Goal: Task Accomplishment & Management: Manage account settings

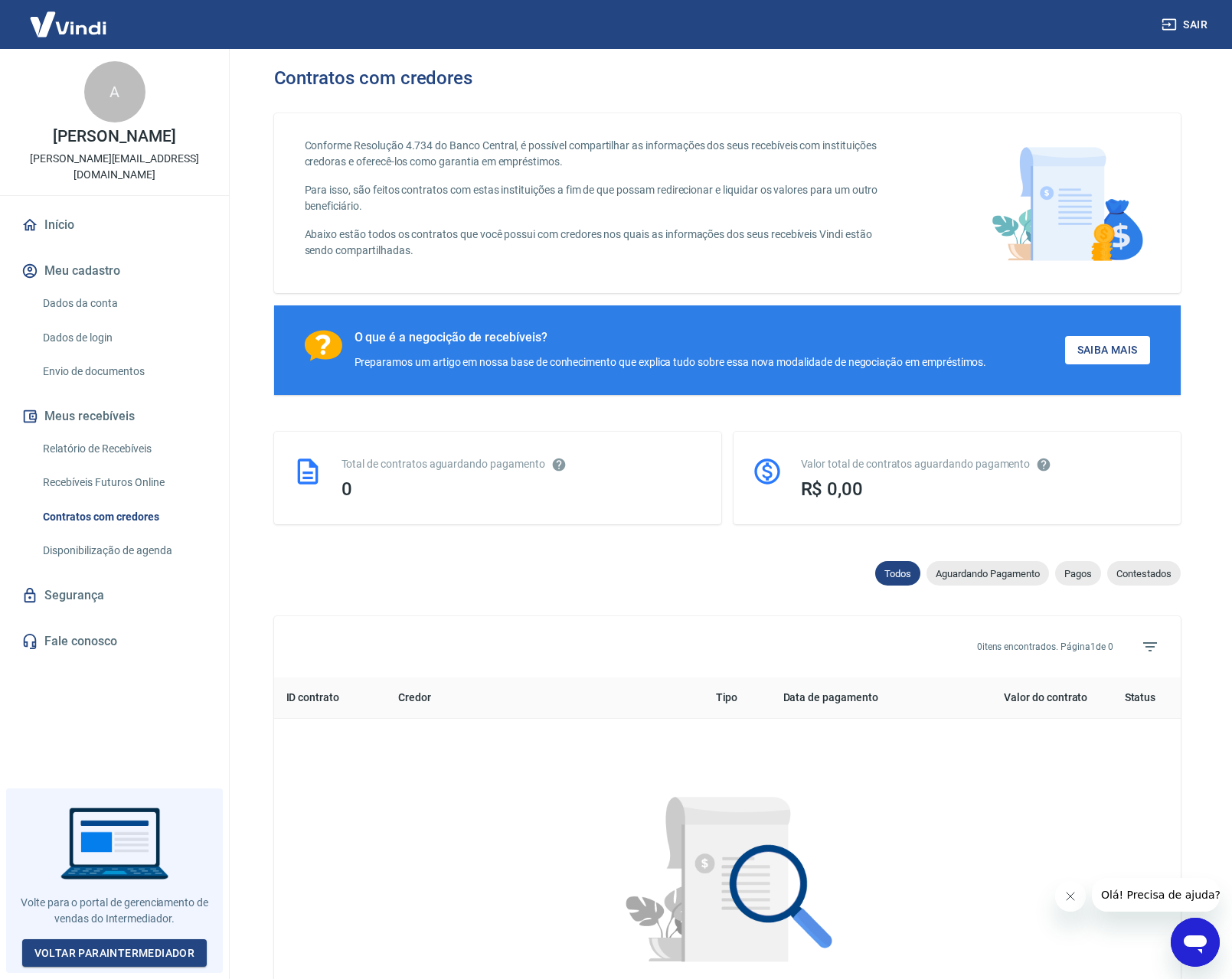
click at [99, 254] on button "Meu cadastro" at bounding box center [114, 270] width 192 height 34
click at [94, 290] on link "Dados da conta" at bounding box center [123, 304] width 173 height 32
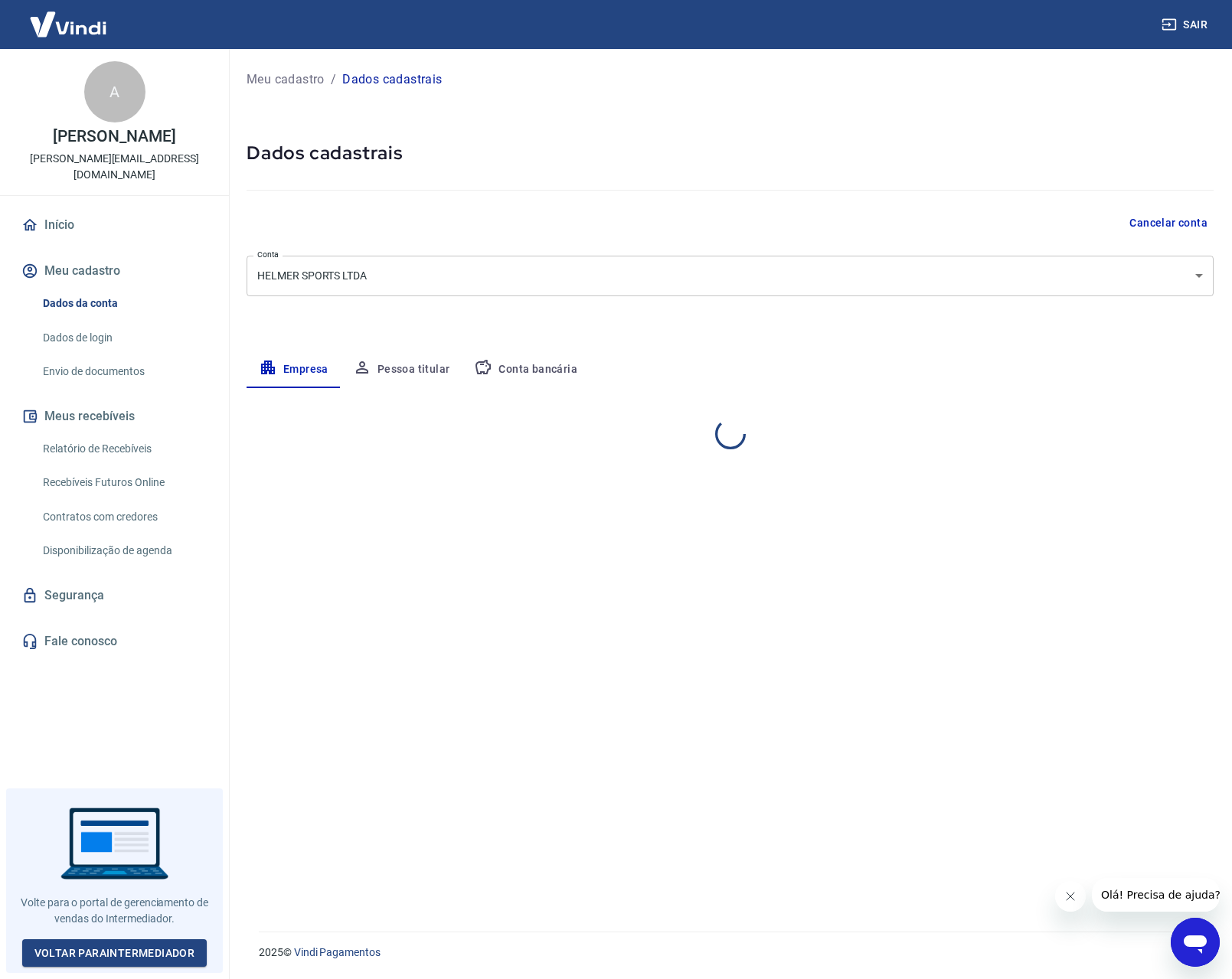
select select "MG"
select select "business"
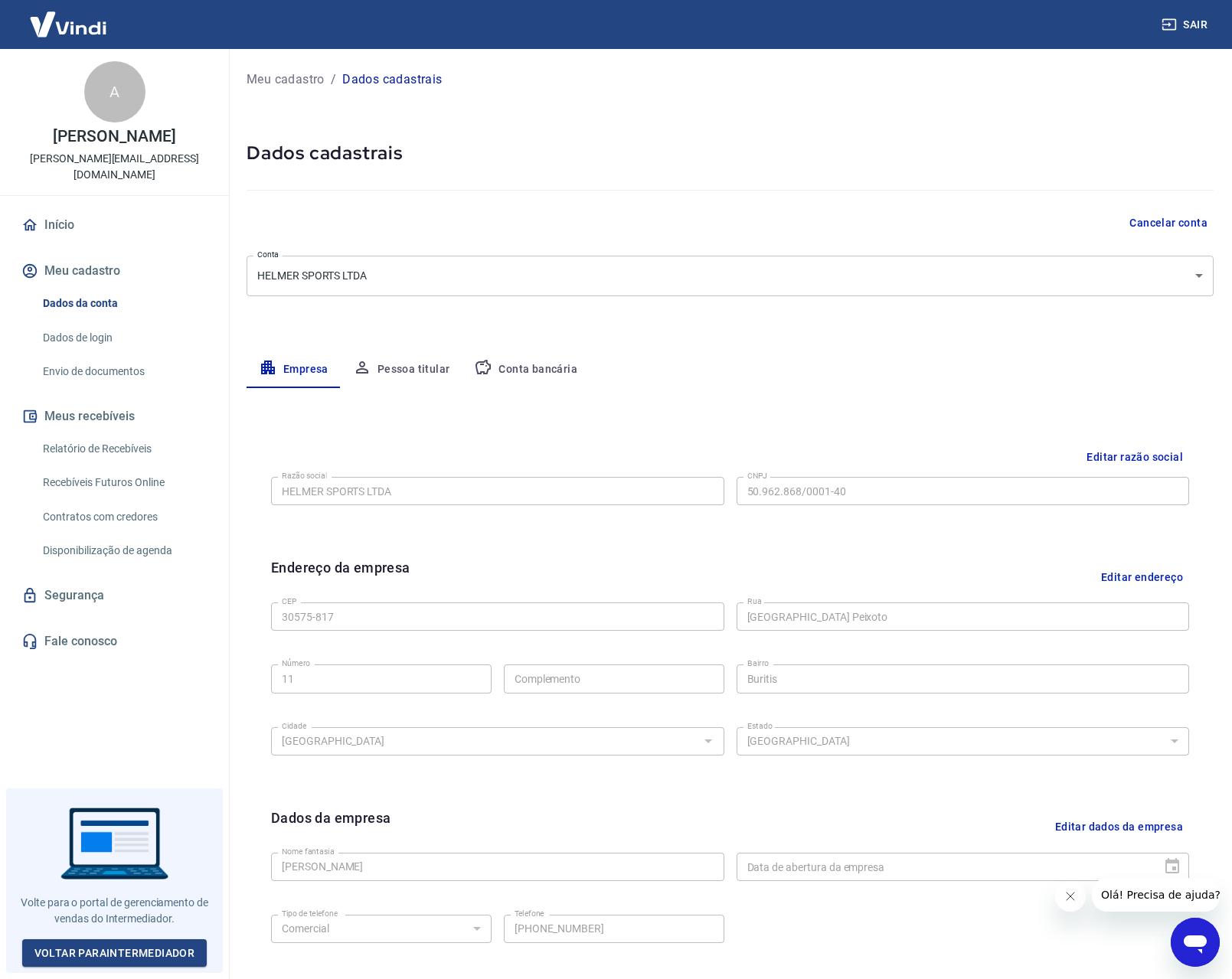
click at [100, 356] on link "Envio de documentos" at bounding box center [123, 372] width 173 height 32
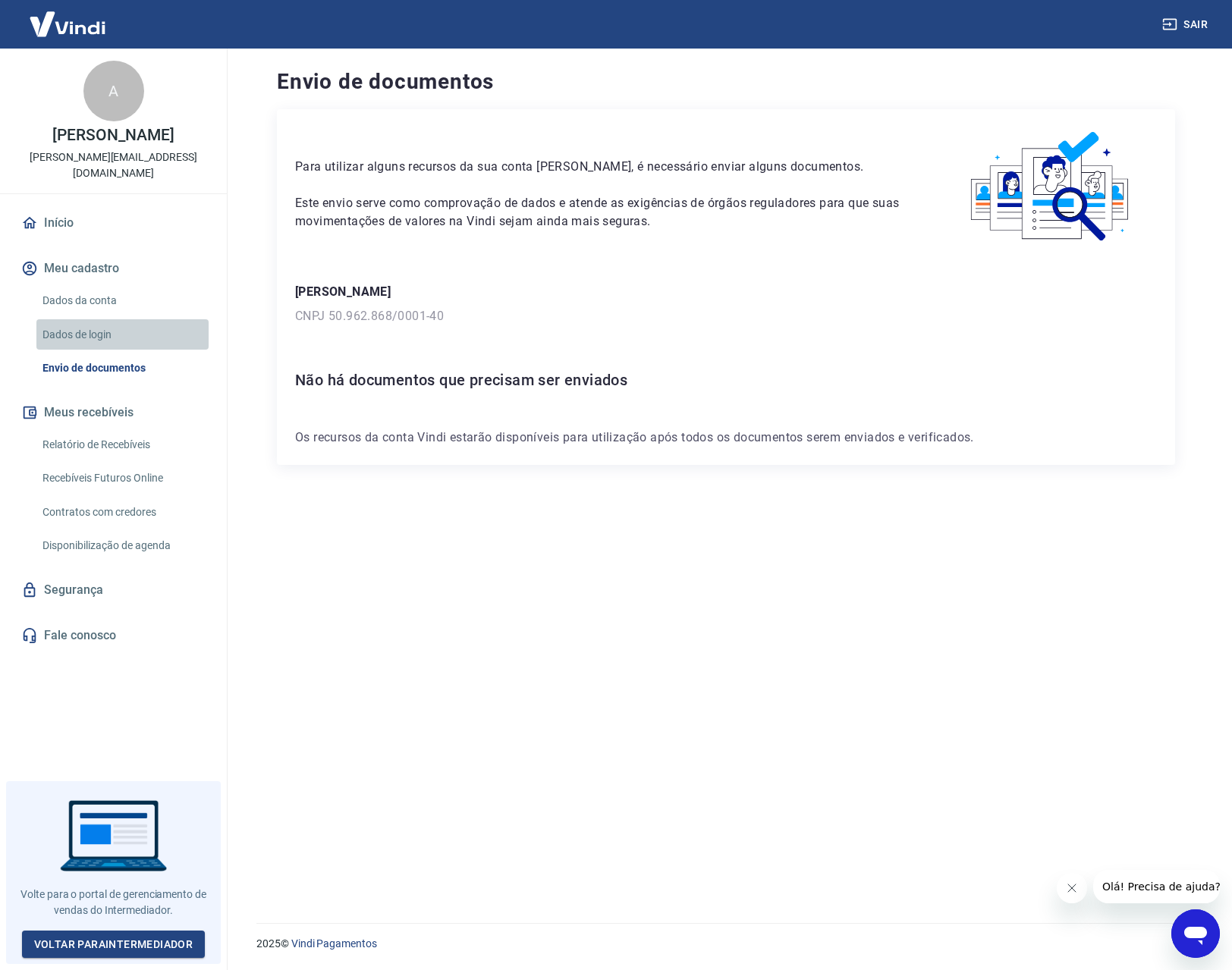
click at [90, 327] on link "Dados de login" at bounding box center [122, 335] width 172 height 31
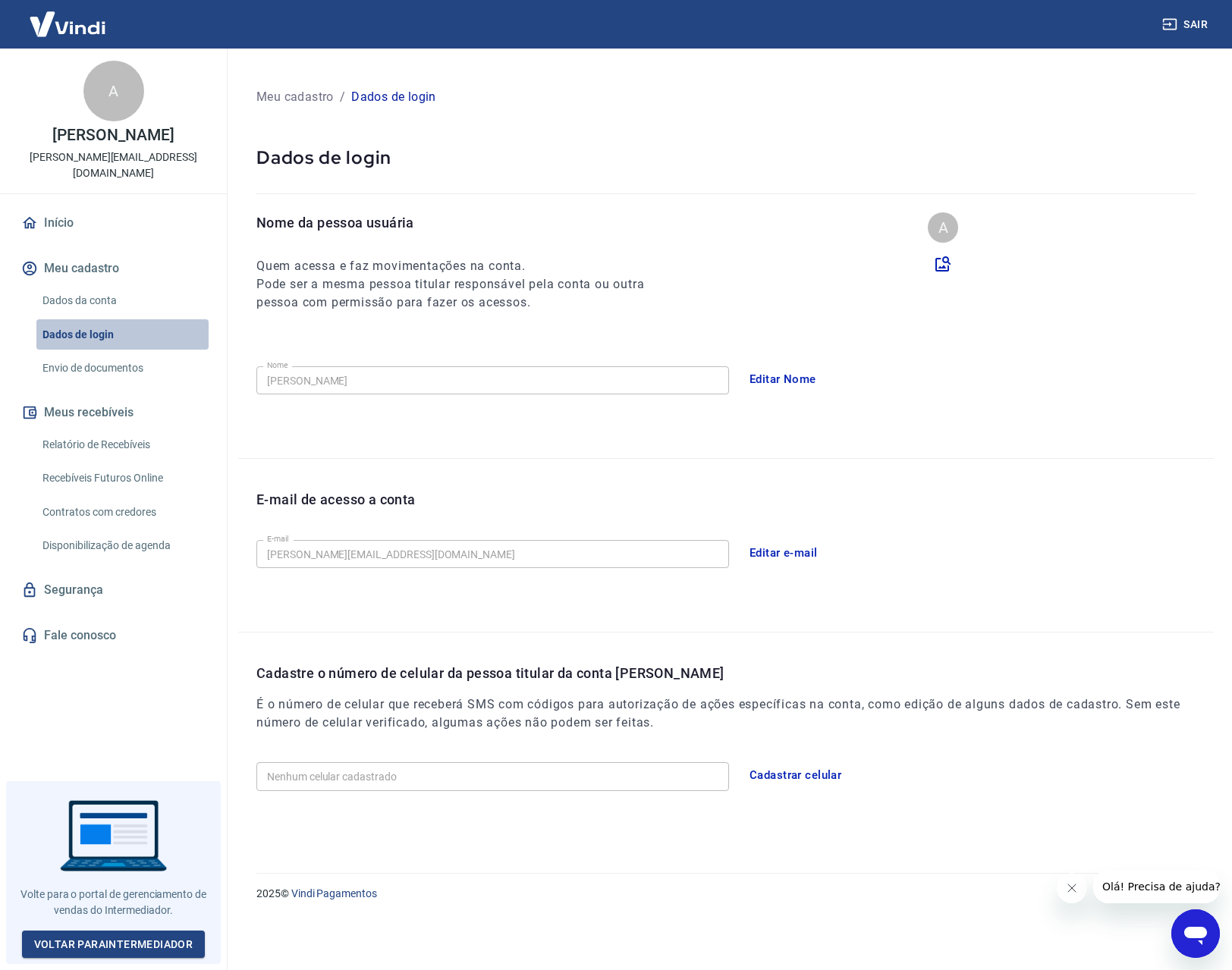
click at [108, 320] on link "Dados de login" at bounding box center [122, 335] width 172 height 31
click at [109, 299] on link "Dados da conta" at bounding box center [122, 301] width 172 height 31
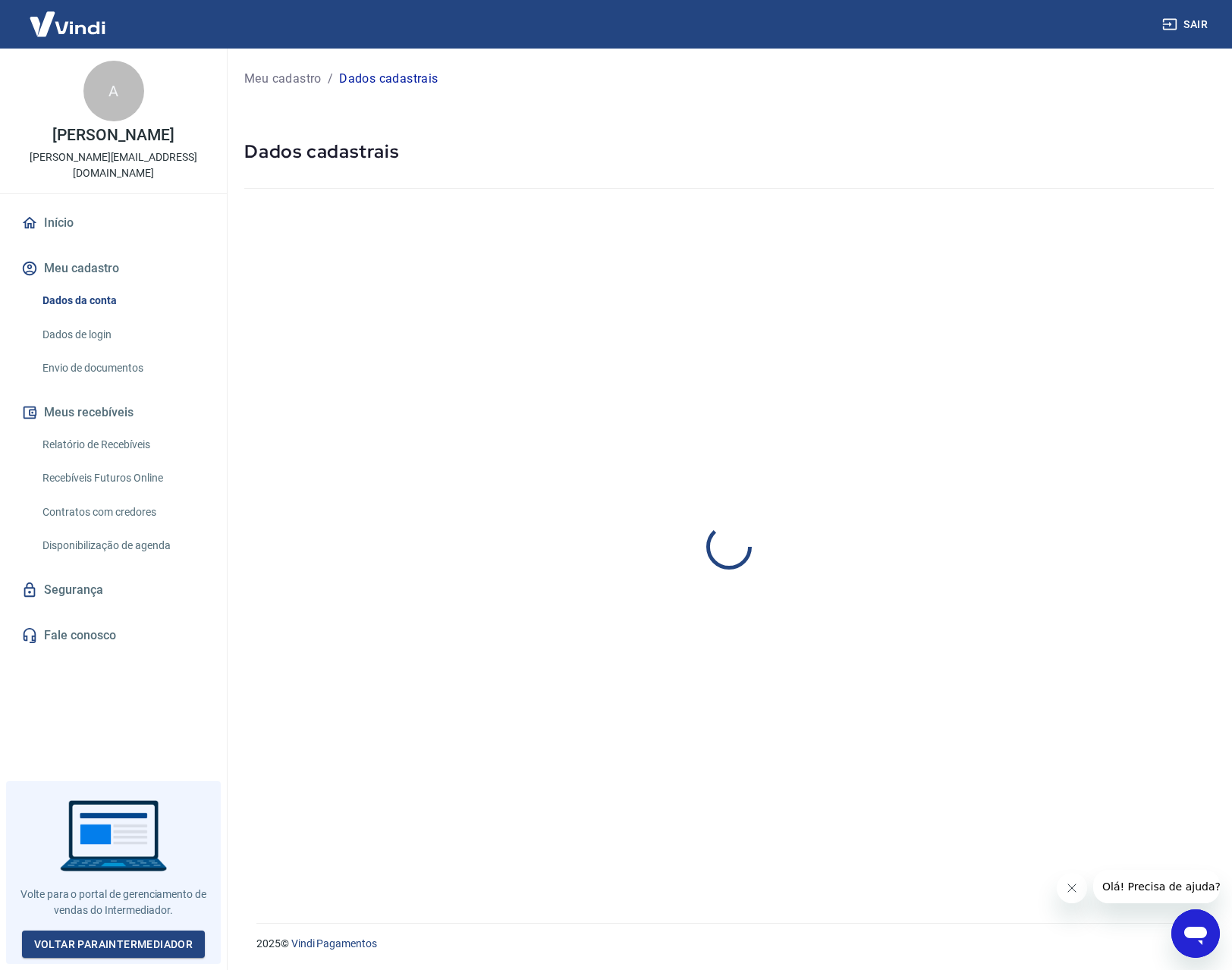
select select "MG"
select select "business"
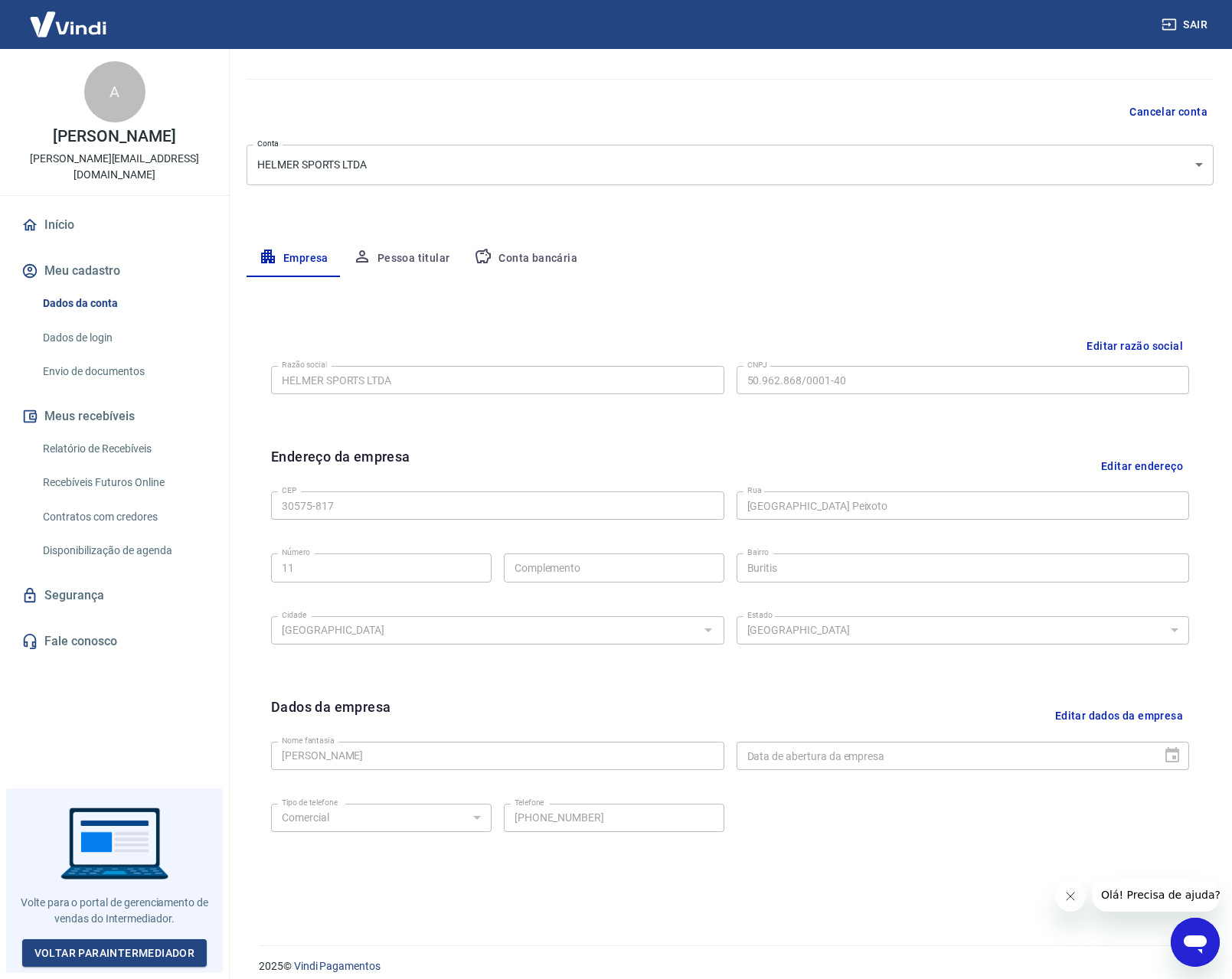
scroll to position [124, 0]
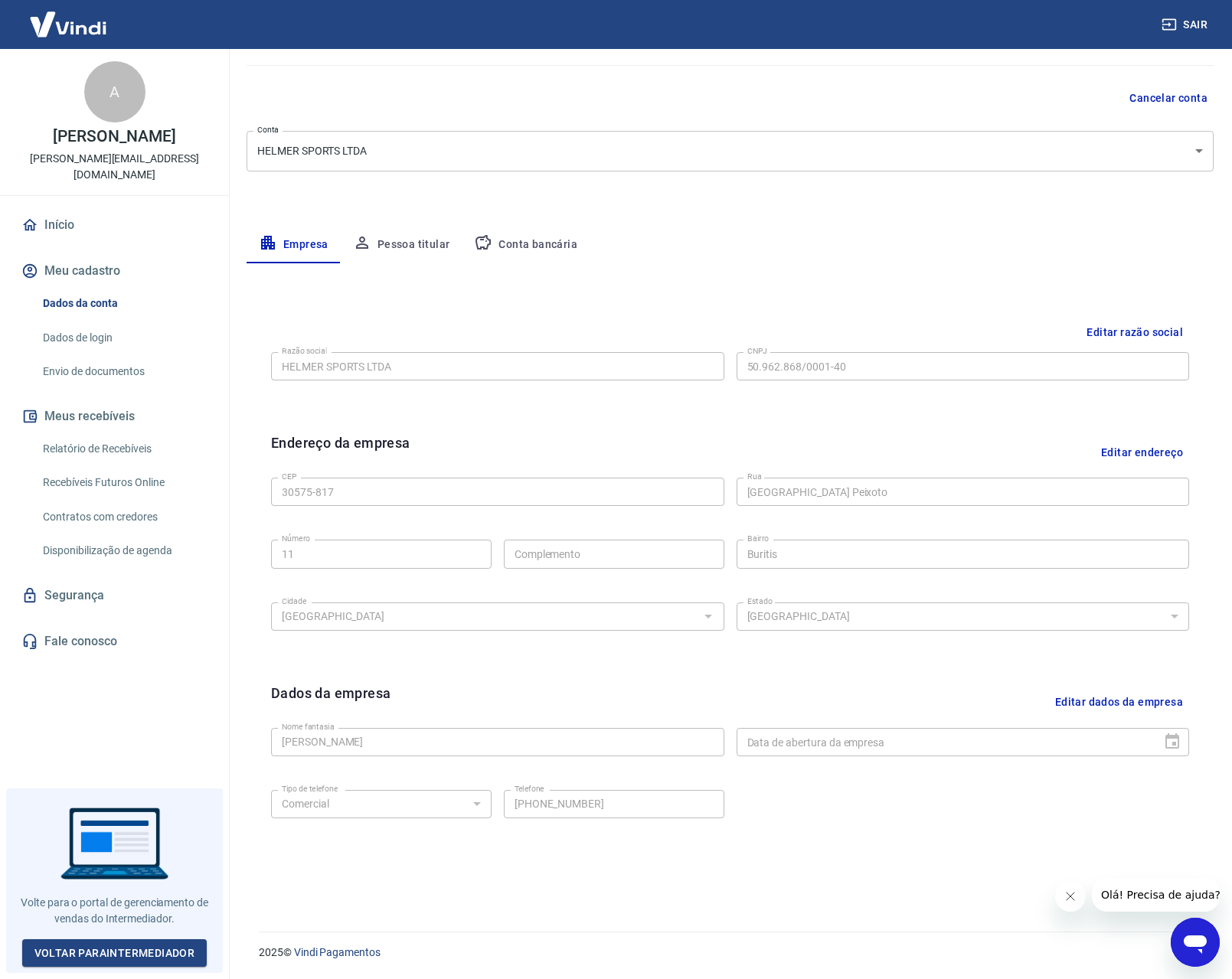
click at [547, 236] on button "Conta bancária" at bounding box center [526, 245] width 128 height 37
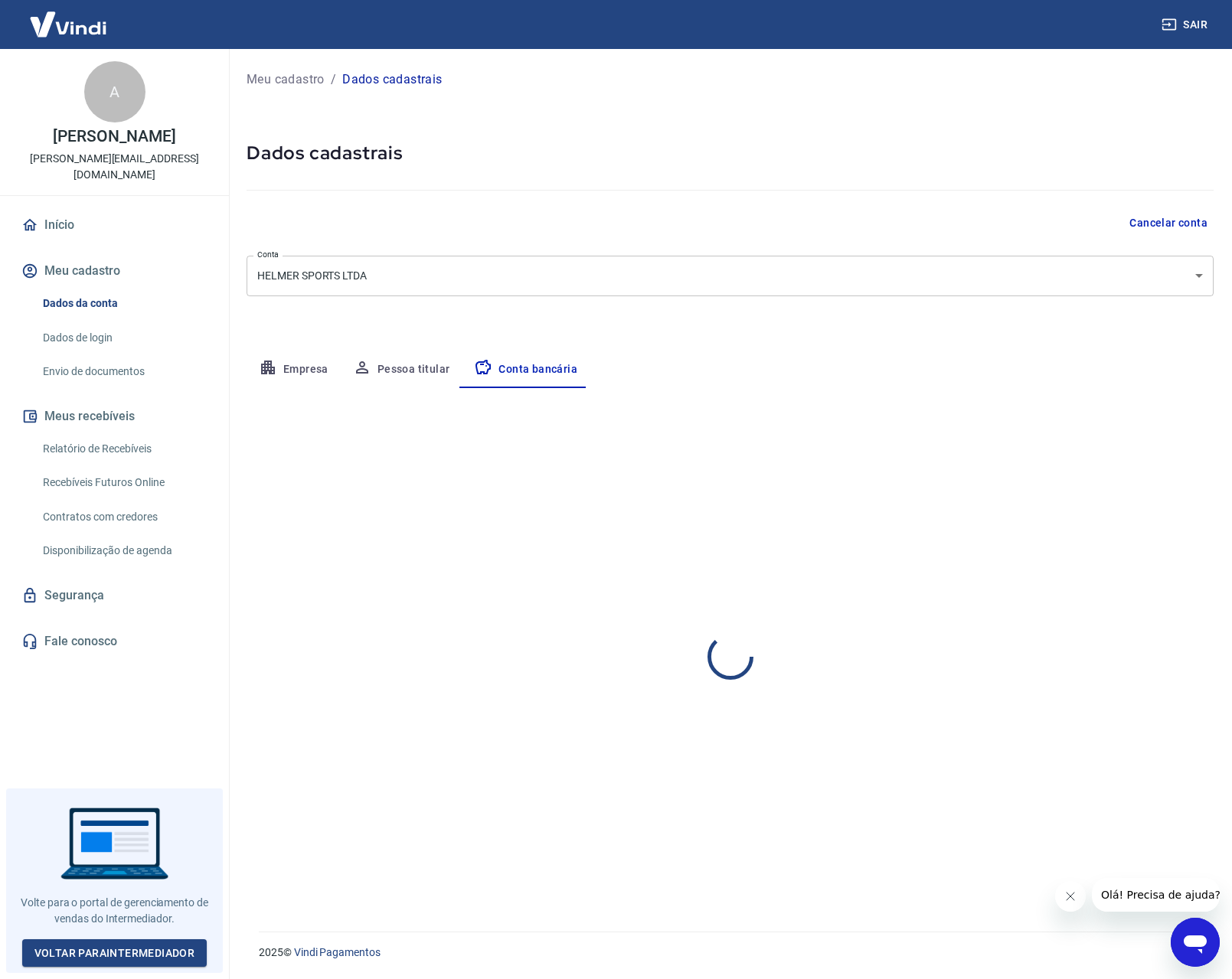
scroll to position [0, 0]
select select "1"
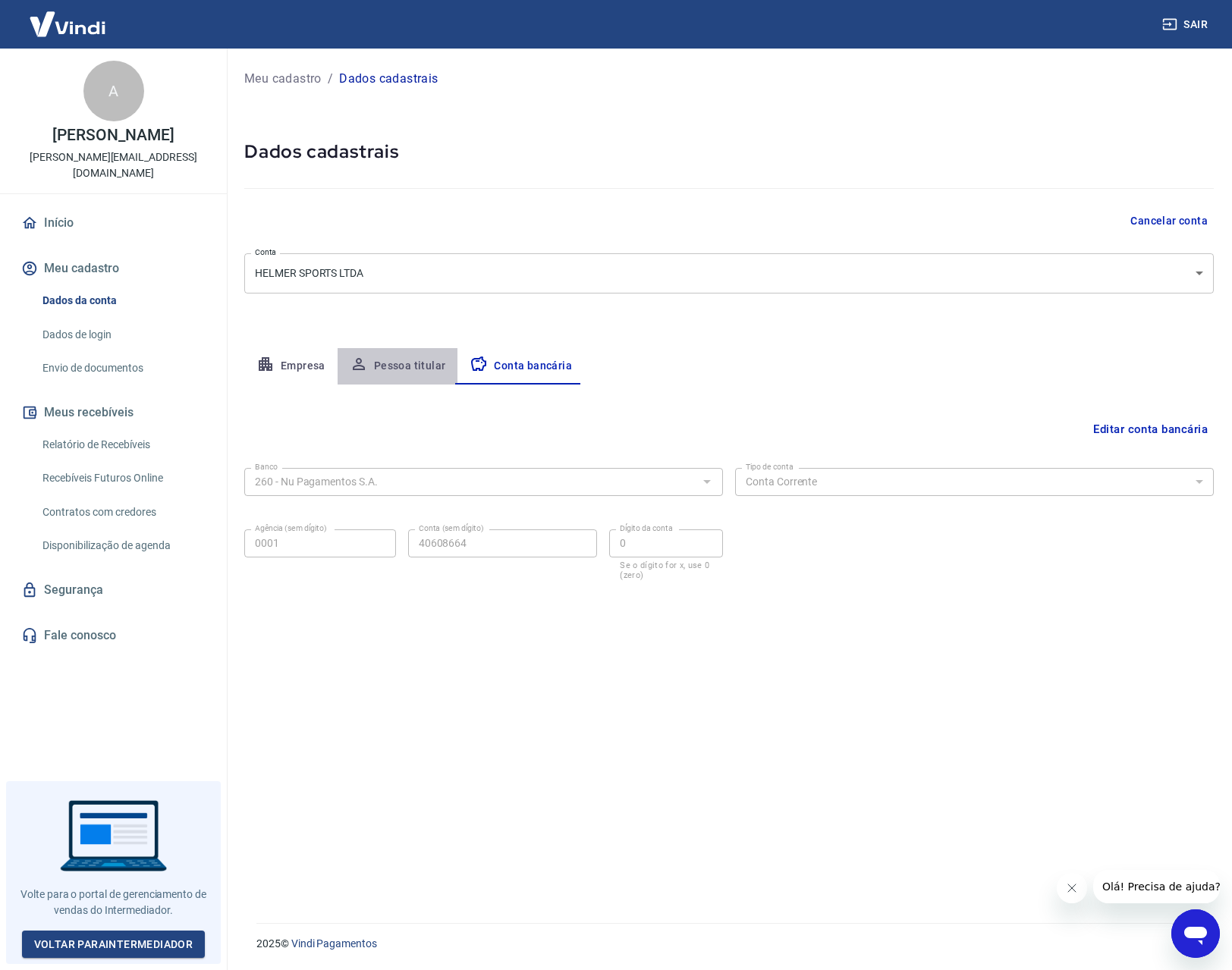
click at [410, 367] on button "Pessoa titular" at bounding box center [398, 367] width 121 height 36
click at [273, 368] on icon "button" at bounding box center [265, 364] width 18 height 18
select select "MG"
select select "business"
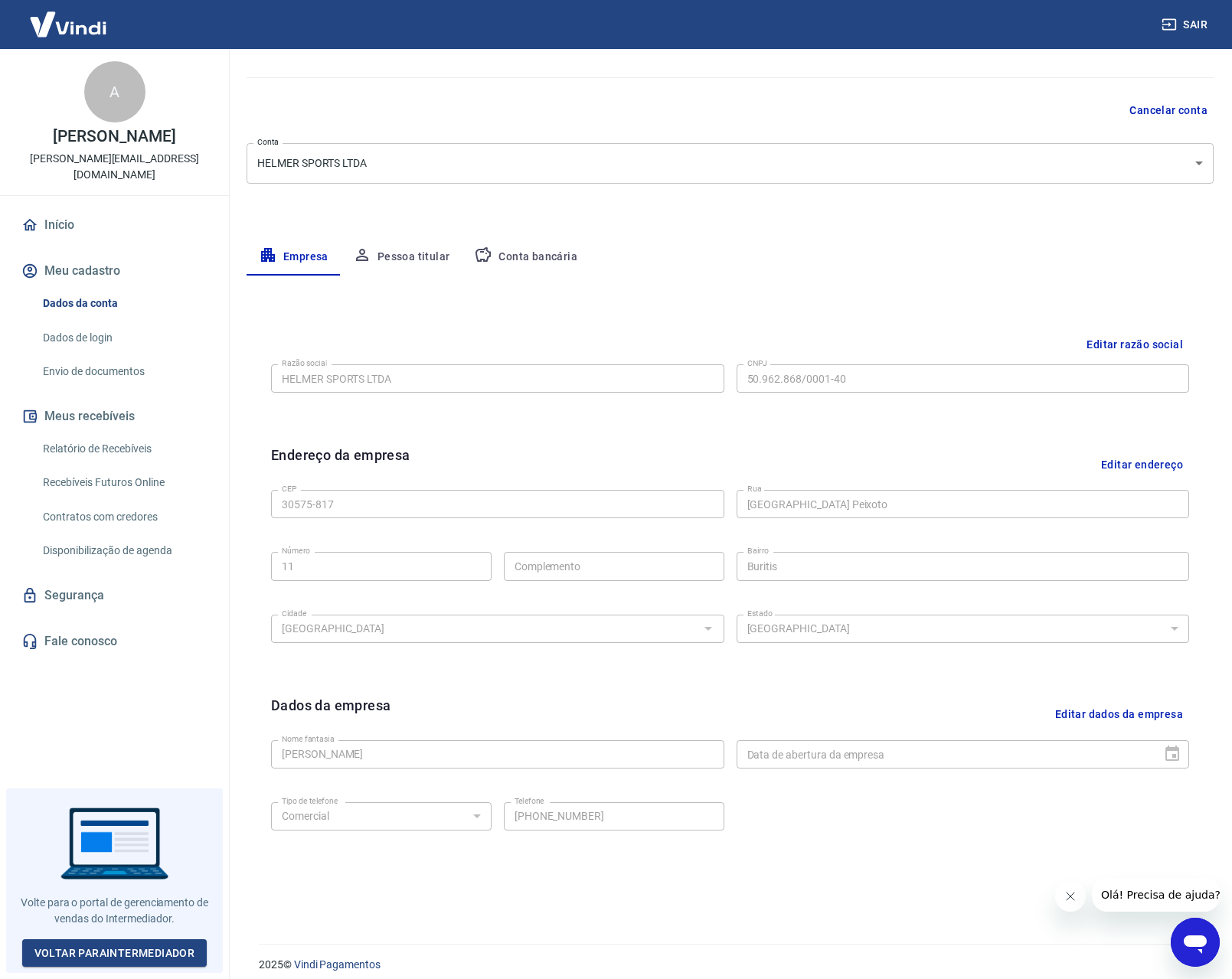
scroll to position [124, 0]
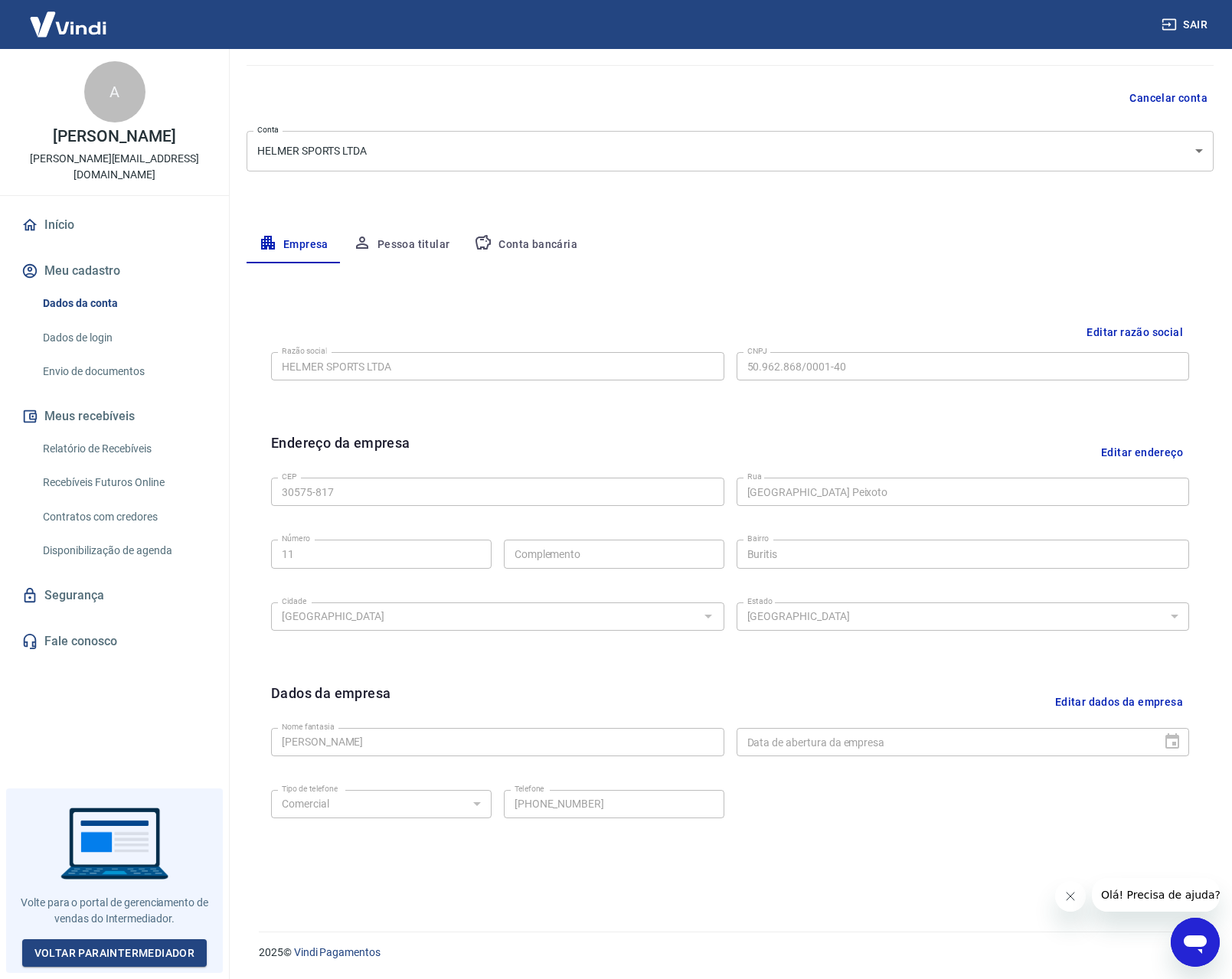
click at [540, 254] on button "Conta bancária" at bounding box center [526, 245] width 128 height 37
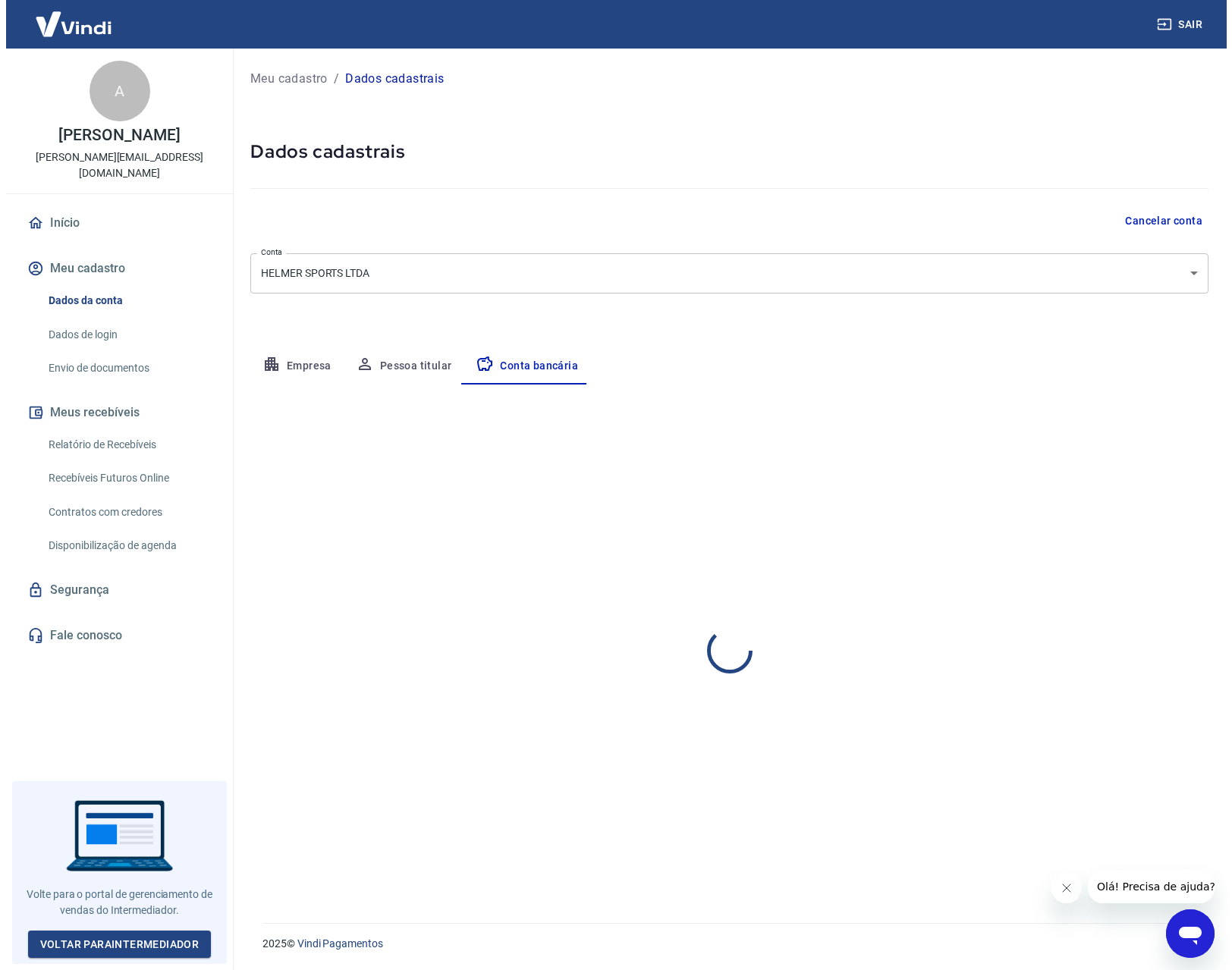
scroll to position [0, 0]
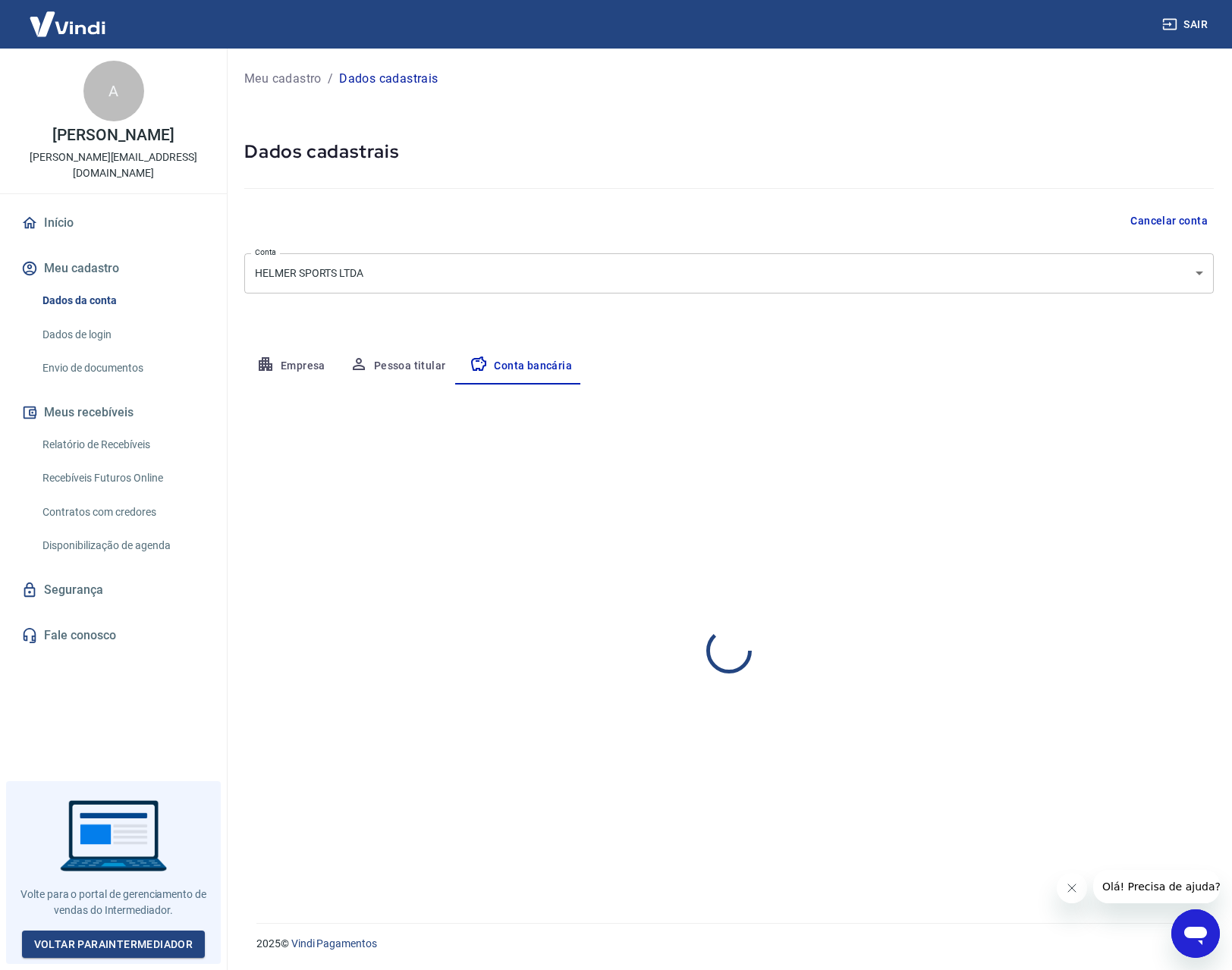
select select "1"
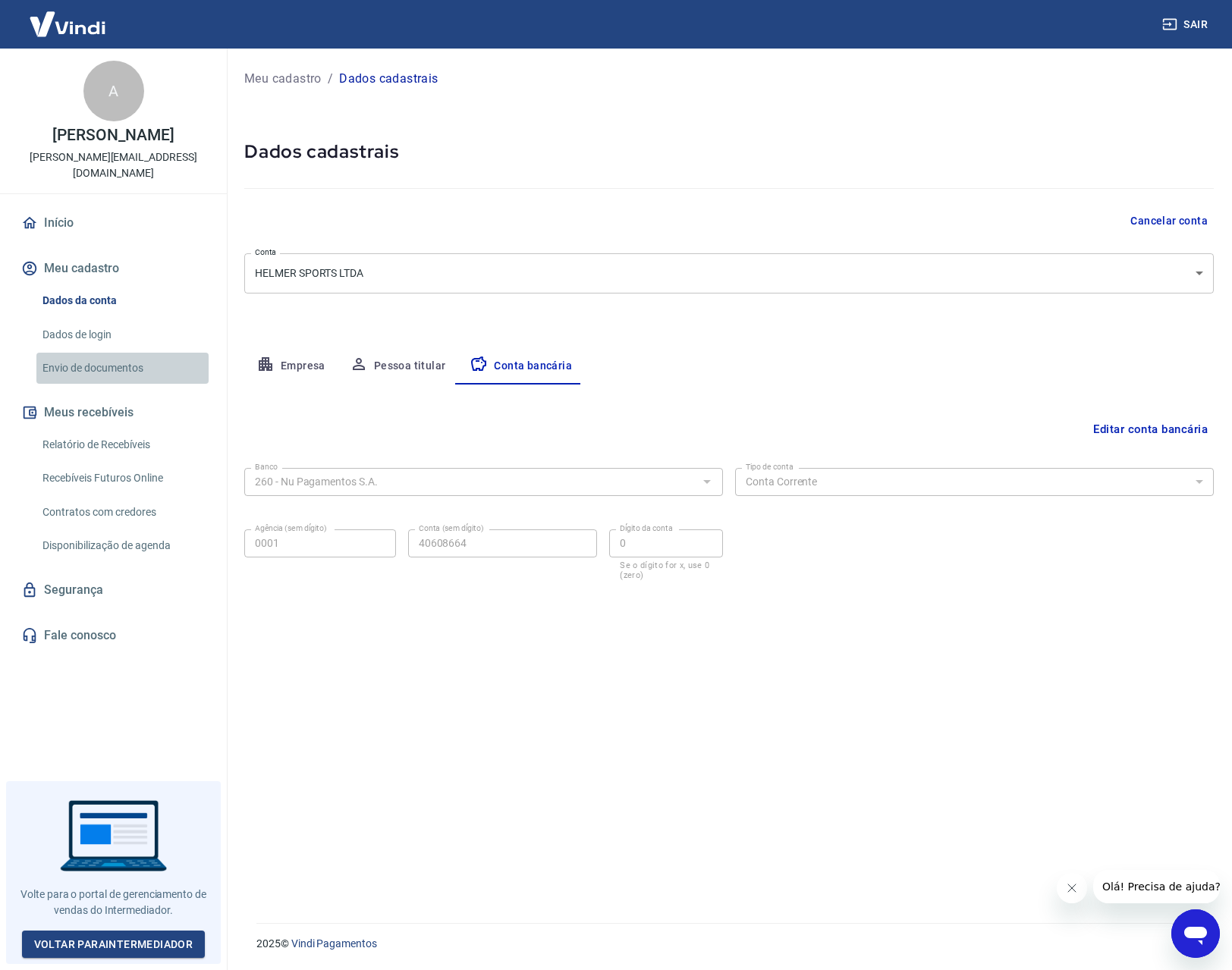
click at [104, 353] on link "Envio de documentos" at bounding box center [122, 368] width 172 height 31
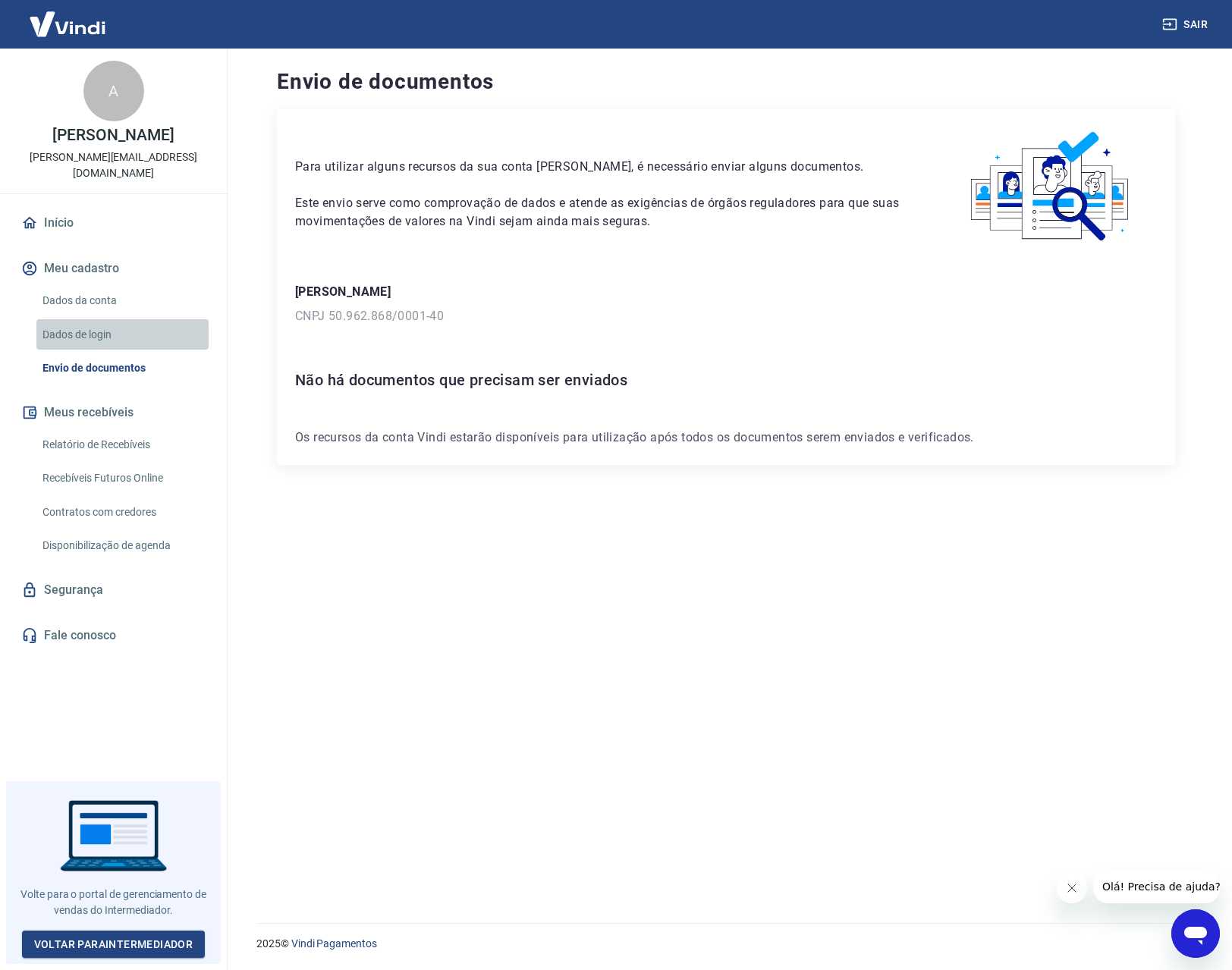
click at [85, 320] on link "Dados de login" at bounding box center [122, 335] width 172 height 31
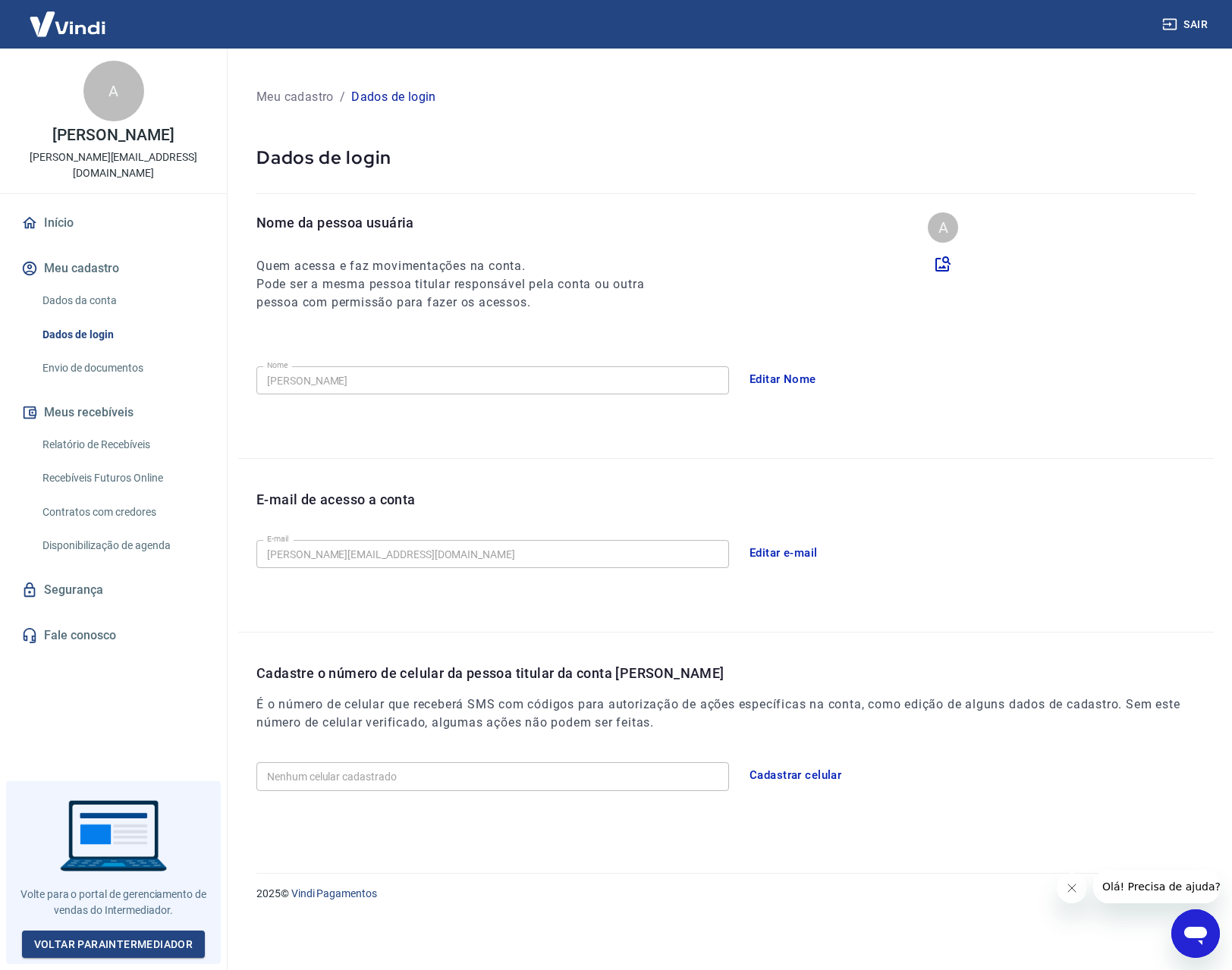
click at [109, 286] on link "Dados da conta" at bounding box center [122, 301] width 172 height 31
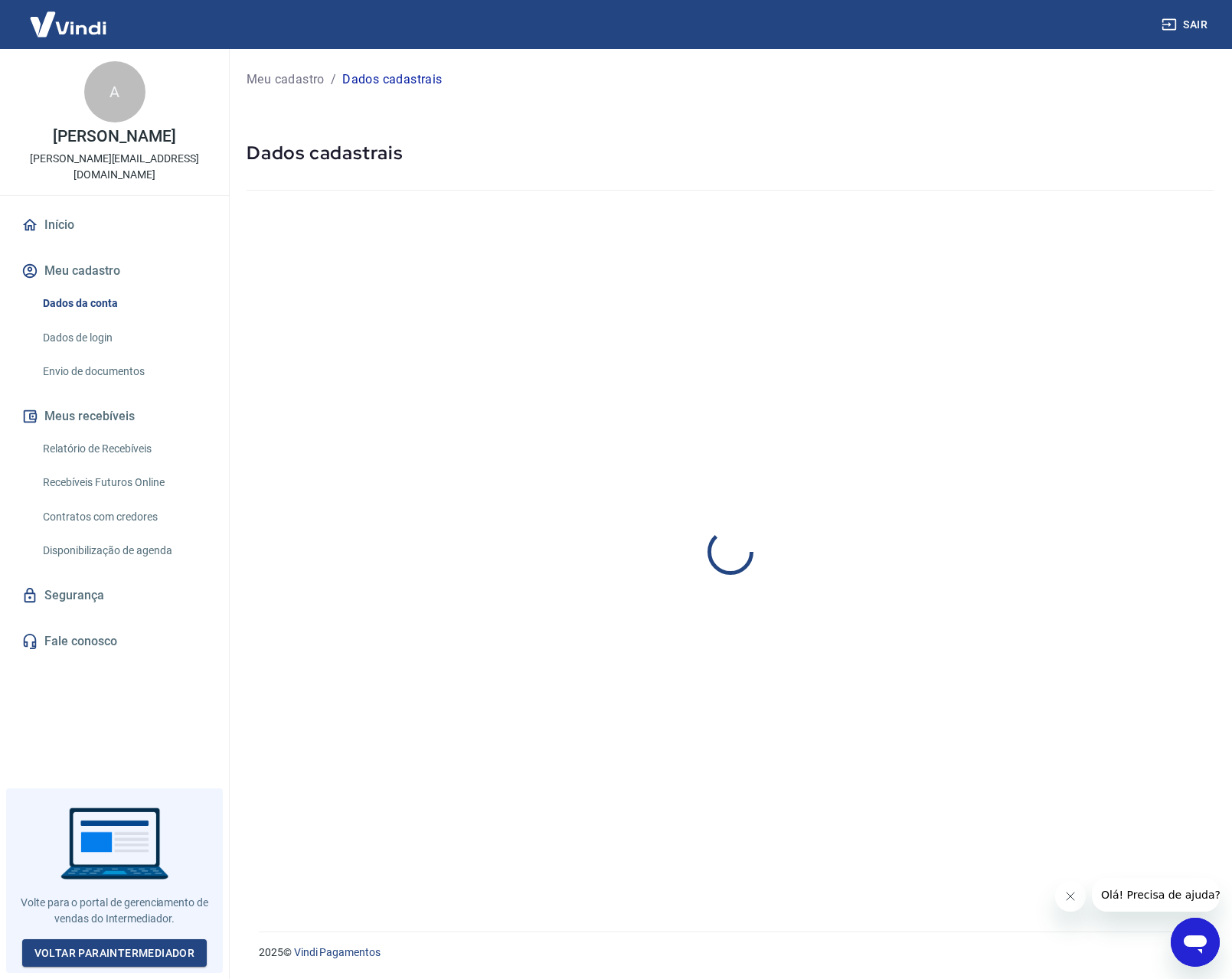
select select "MG"
select select "business"
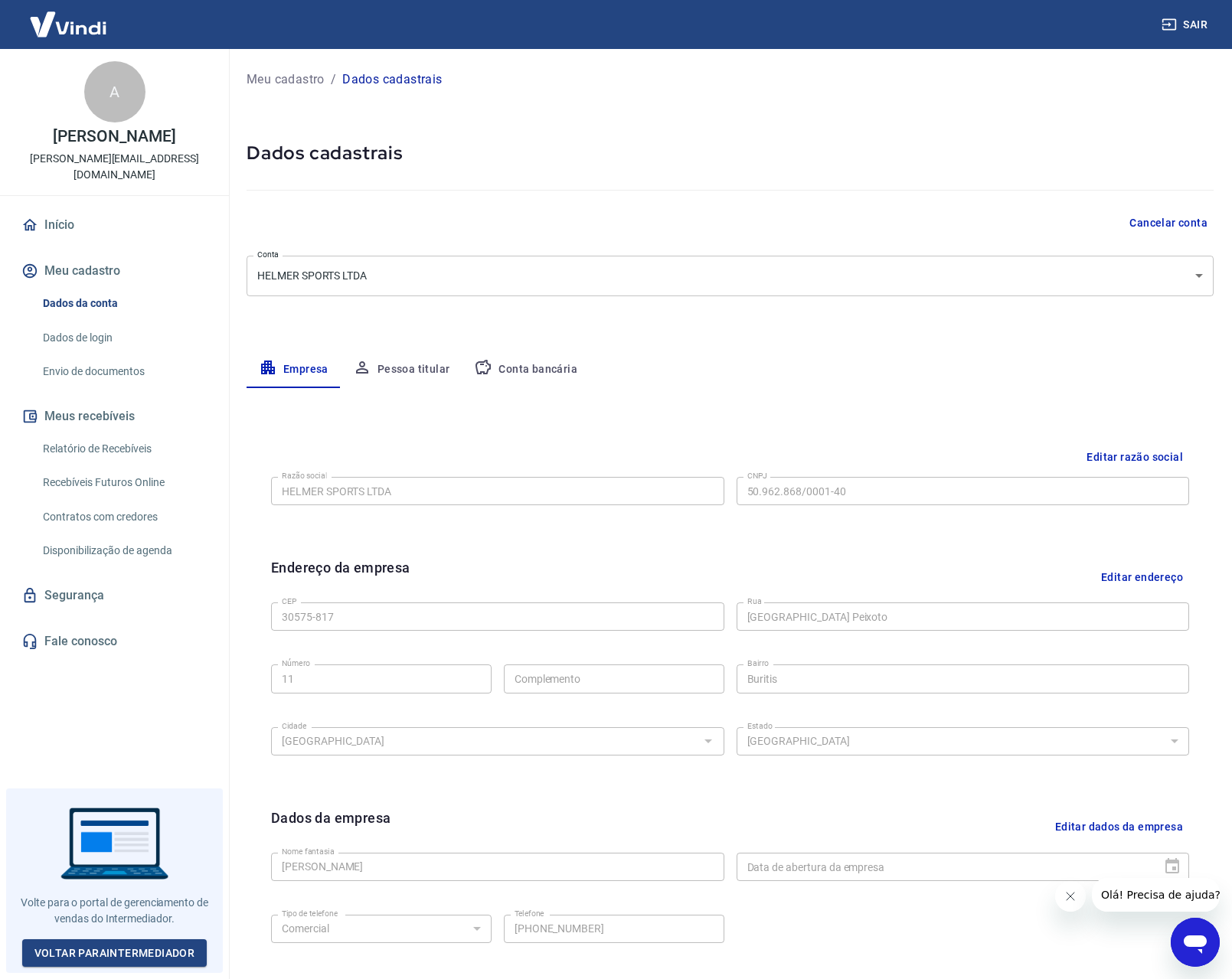
click at [103, 329] on link "Dados de login" at bounding box center [123, 339] width 173 height 32
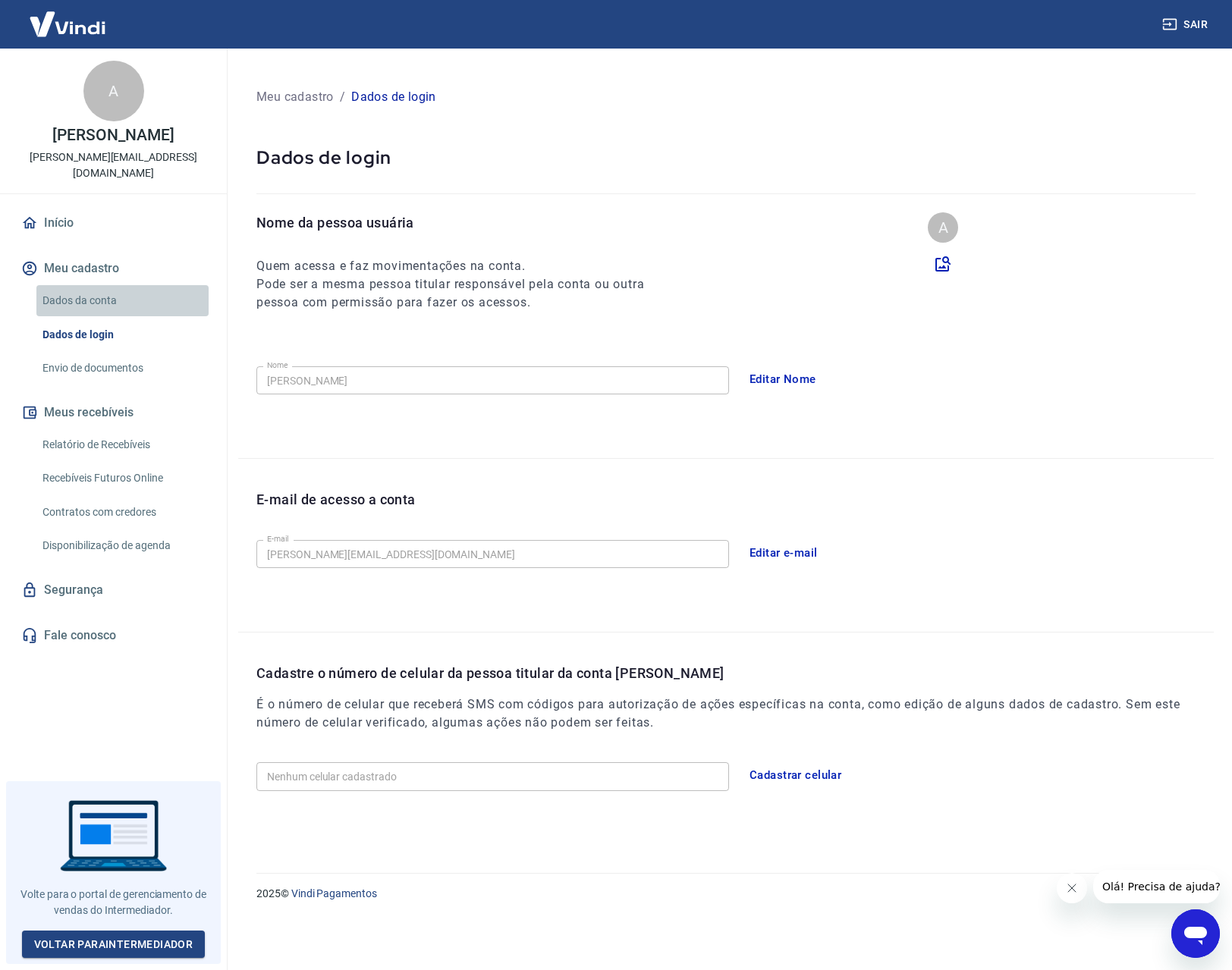
click at [108, 289] on link "Dados da conta" at bounding box center [122, 301] width 172 height 31
select select "MG"
select select "business"
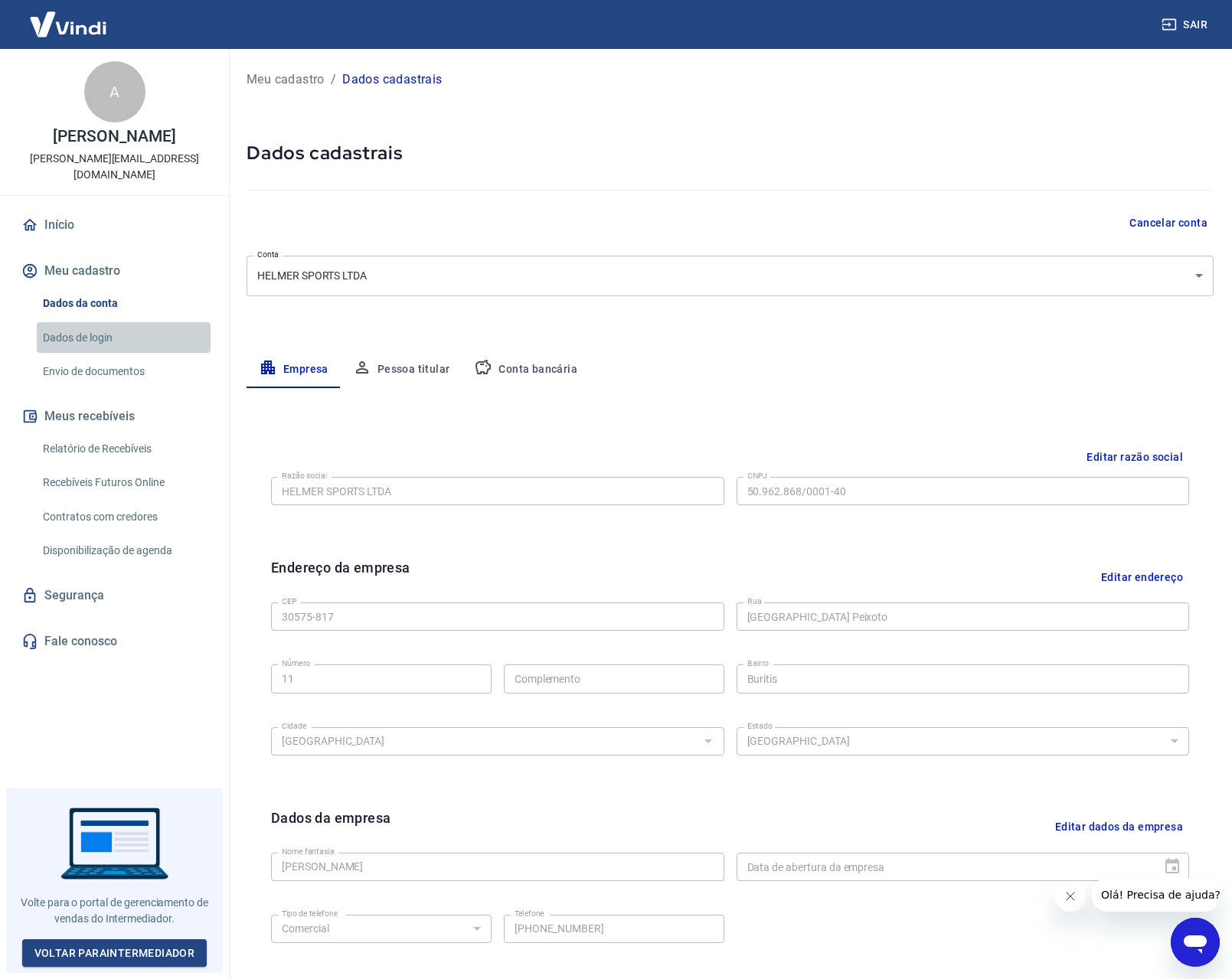
click at [112, 325] on link "Dados de login" at bounding box center [123, 339] width 173 height 32
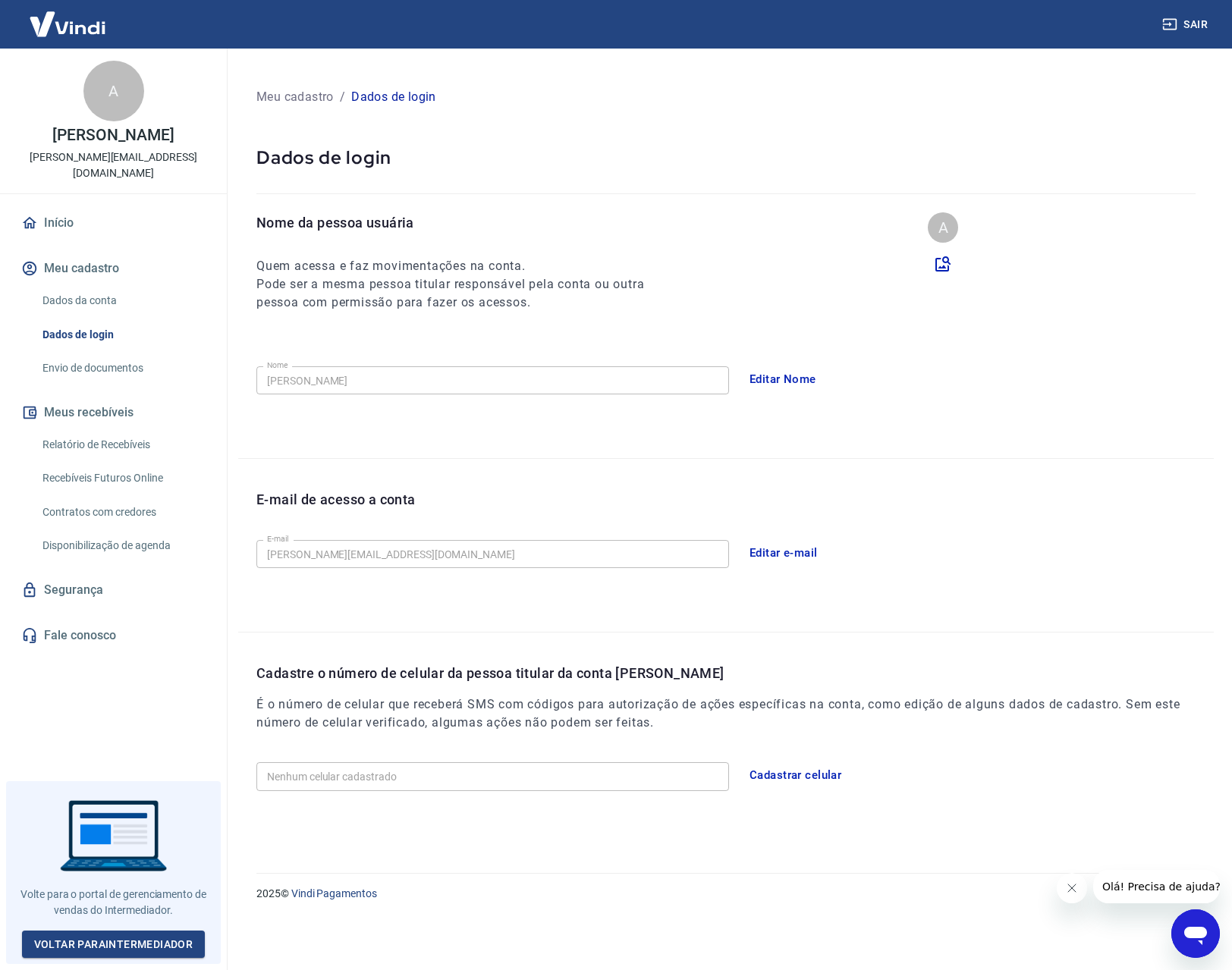
click at [783, 770] on button "Cadastrar celular" at bounding box center [796, 775] width 108 height 32
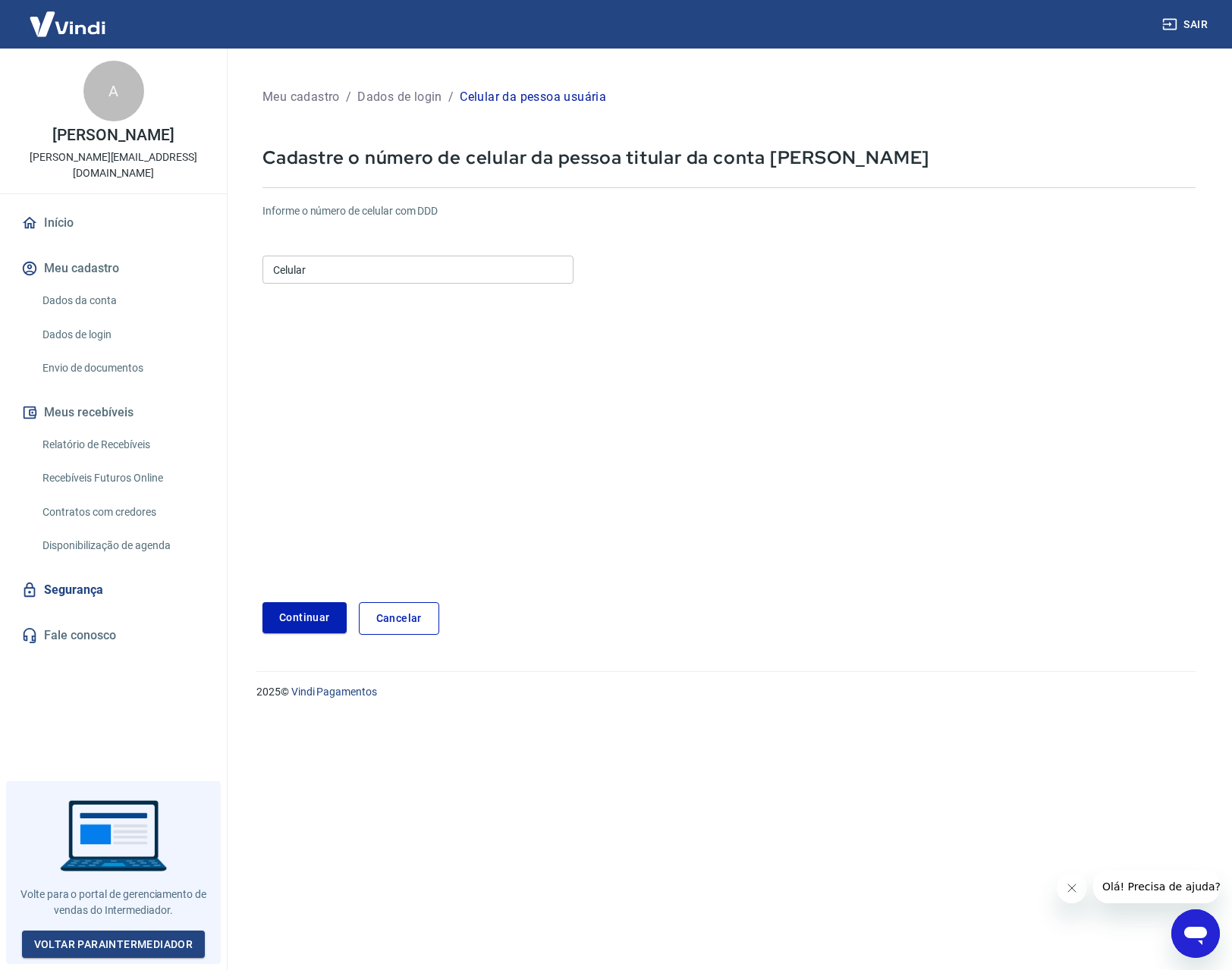
click at [412, 293] on form "Informe o número de celular com DDD Celular Celular Continuar Cancelar" at bounding box center [728, 413] width 933 height 444
click at [422, 274] on input "Celular" at bounding box center [418, 270] width 311 height 28
click at [425, 284] on input "Celular" at bounding box center [418, 270] width 311 height 28
type input "(31) 97101-2411"
click at [262, 603] on button "Continuar" at bounding box center [304, 618] width 84 height 31
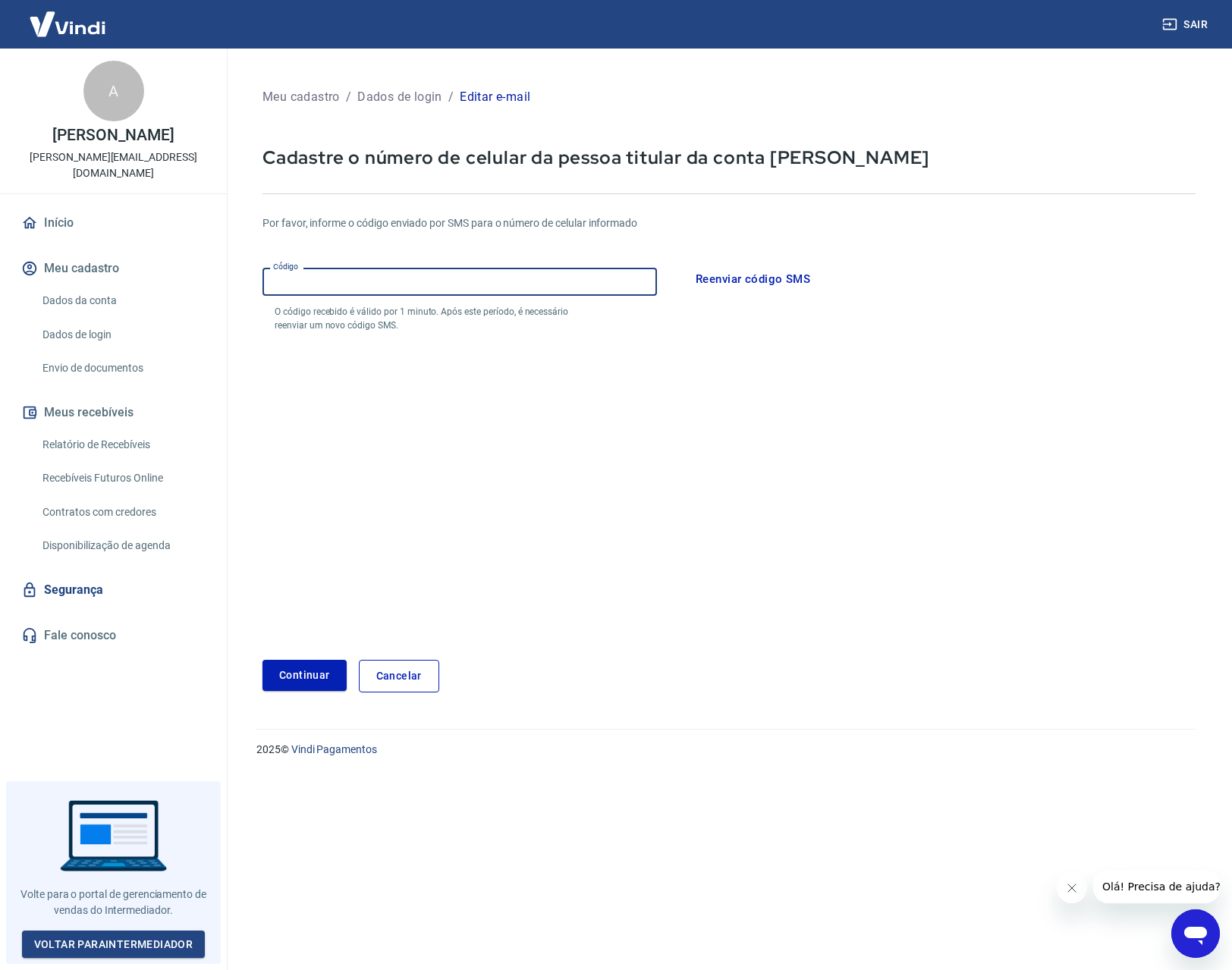
click at [457, 279] on input "Código" at bounding box center [459, 282] width 395 height 28
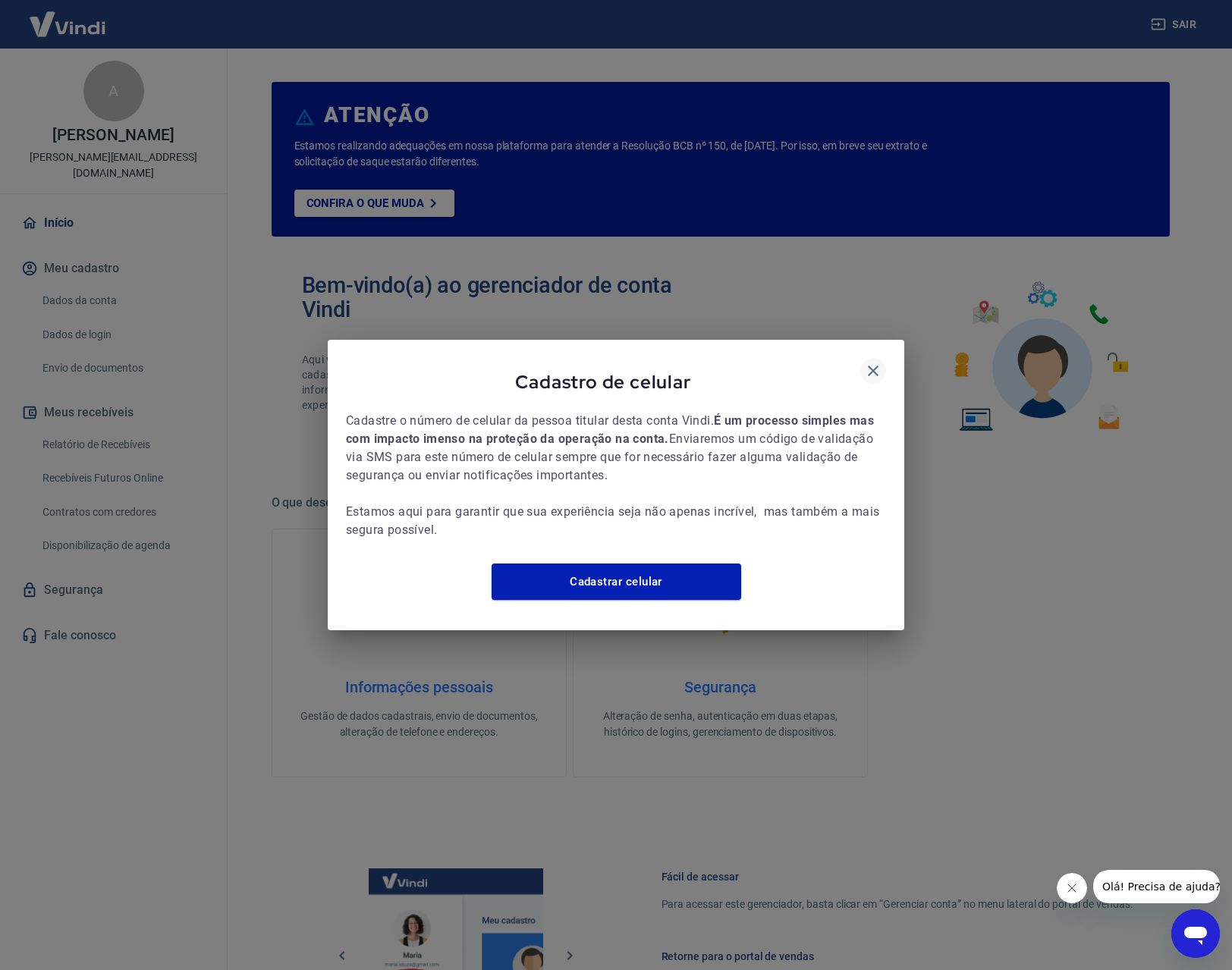
click at [872, 362] on icon "button" at bounding box center [873, 371] width 18 height 18
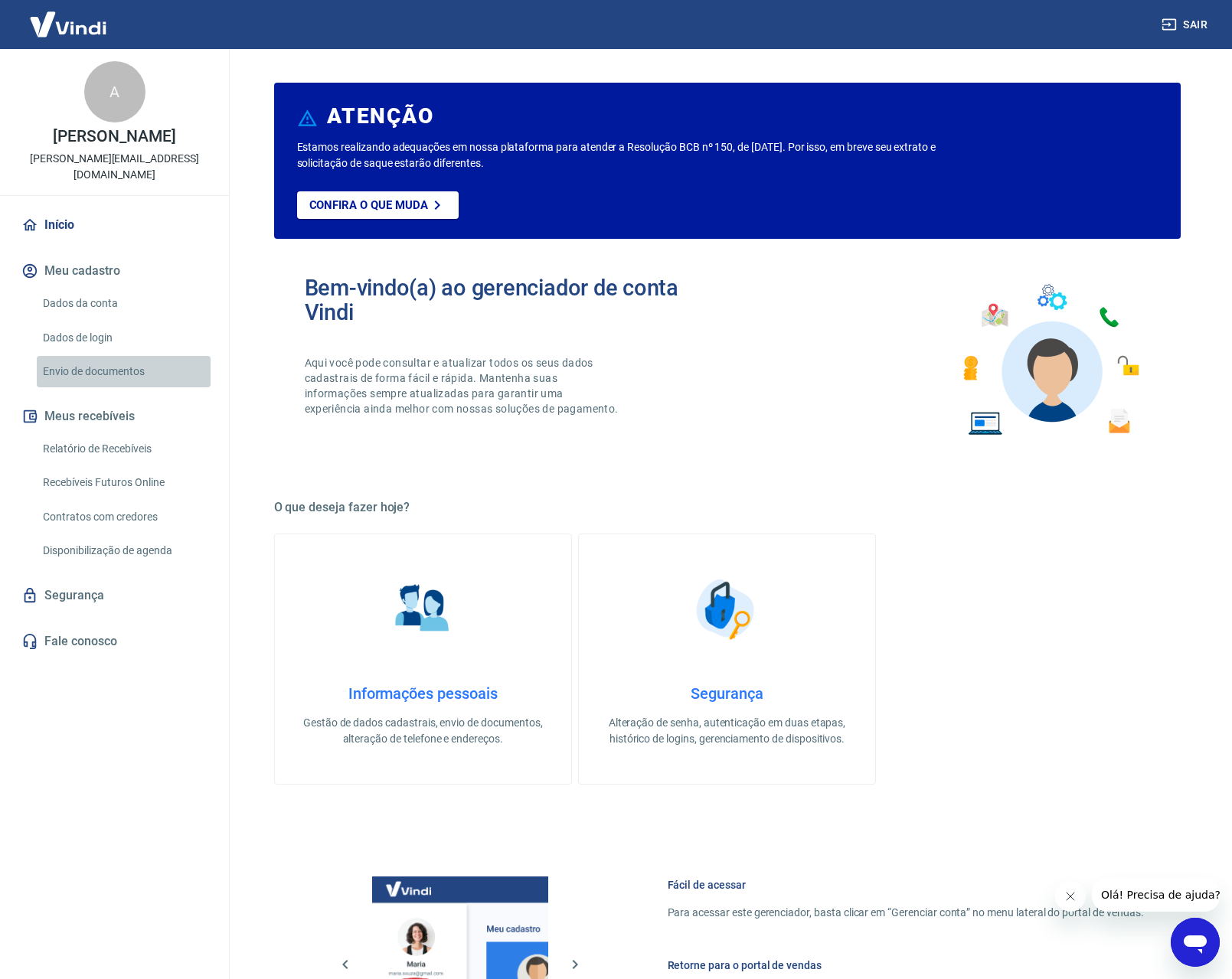
click at [89, 363] on link "Envio de documentos" at bounding box center [123, 372] width 173 height 32
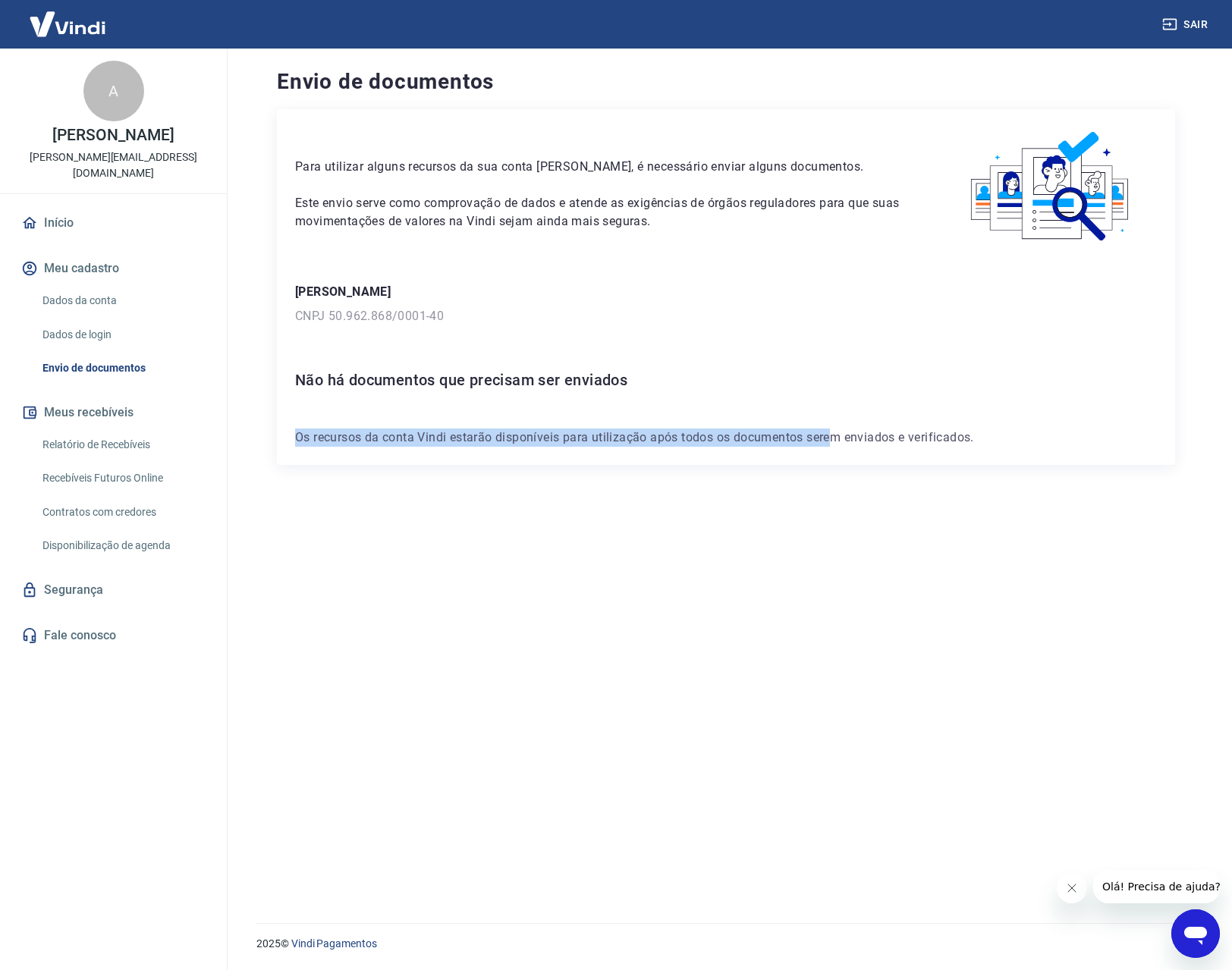
drag, startPoint x: 359, startPoint y: 425, endPoint x: 845, endPoint y: 440, distance: 486.2
click at [845, 440] on div "Para utilizar alguns recursos da sua conta [PERSON_NAME], é necessário enviar a…" at bounding box center [726, 287] width 898 height 356
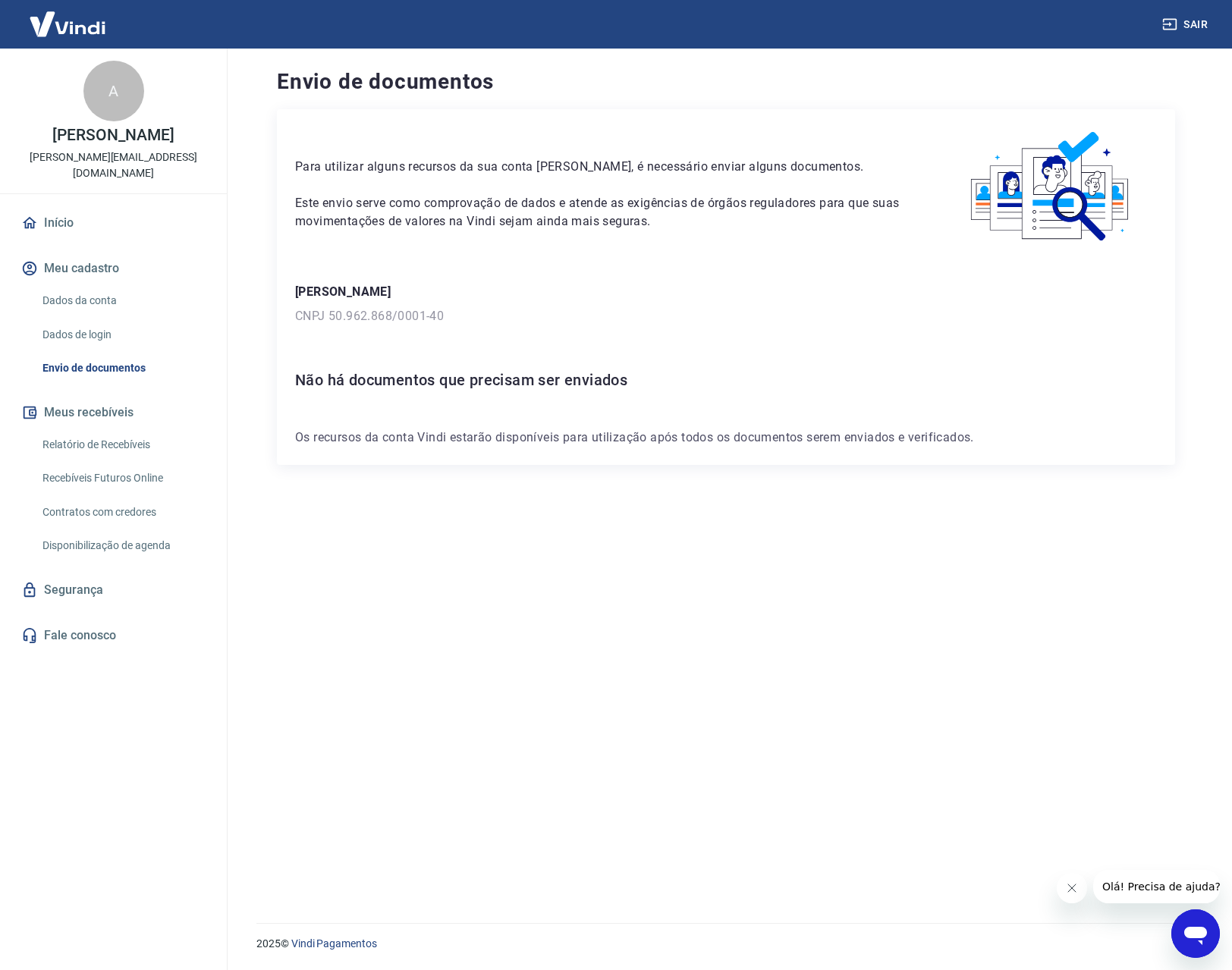
click at [691, 449] on div "Para utilizar alguns recursos da sua conta [PERSON_NAME], é necessário enviar a…" at bounding box center [726, 287] width 898 height 356
drag, startPoint x: 704, startPoint y: 428, endPoint x: 1018, endPoint y: 447, distance: 314.6
click at [1012, 447] on div "Para utilizar alguns recursos da sua conta [PERSON_NAME], é necessário enviar a…" at bounding box center [726, 287] width 898 height 356
click at [1022, 447] on div "Para utilizar alguns recursos da sua conta [PERSON_NAME], é necessário enviar a…" at bounding box center [726, 287] width 898 height 356
click at [86, 530] on link "Disponibilização de agenda" at bounding box center [122, 546] width 172 height 31
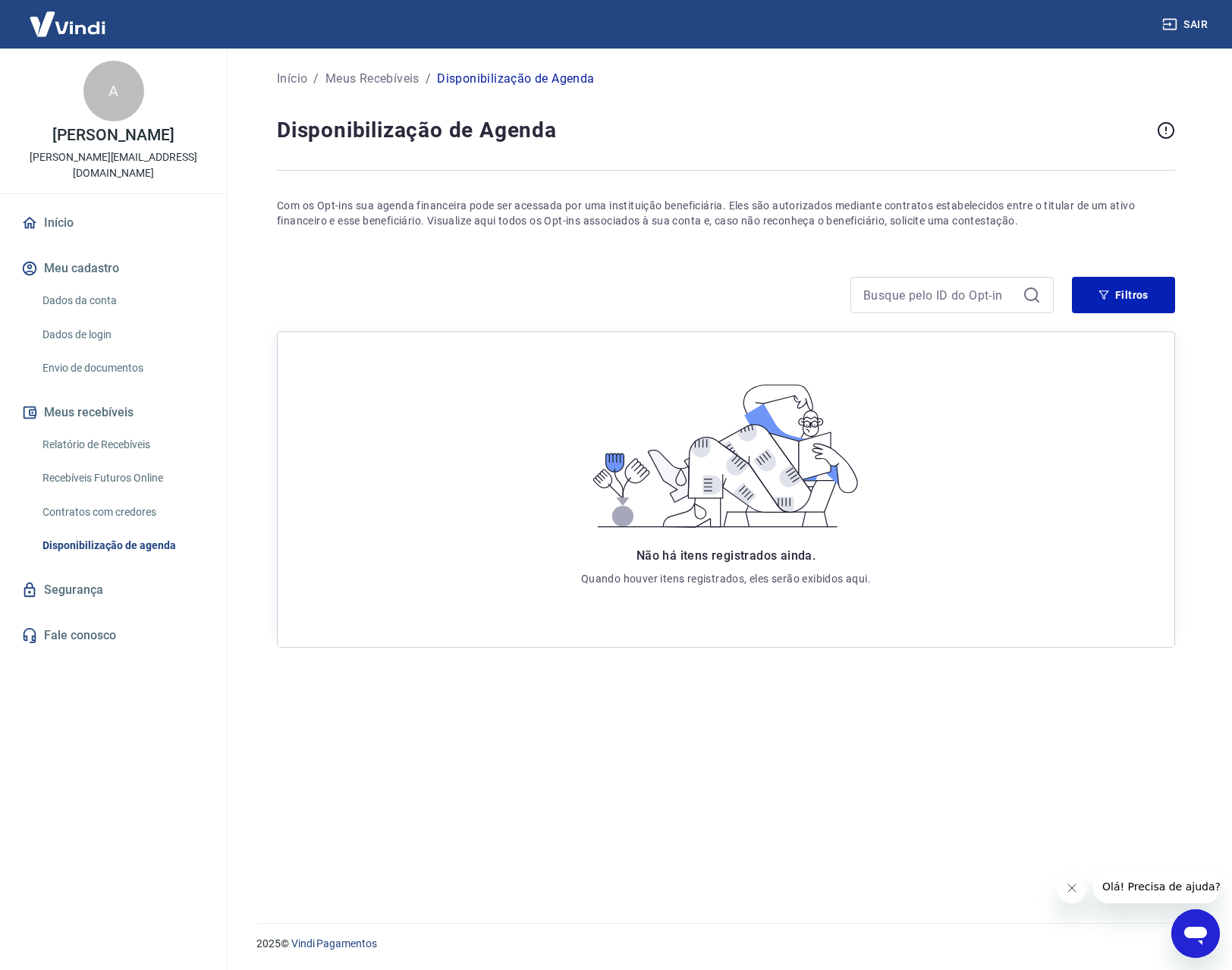
click at [127, 429] on link "Relatório de Recebíveis" at bounding box center [122, 445] width 172 height 31
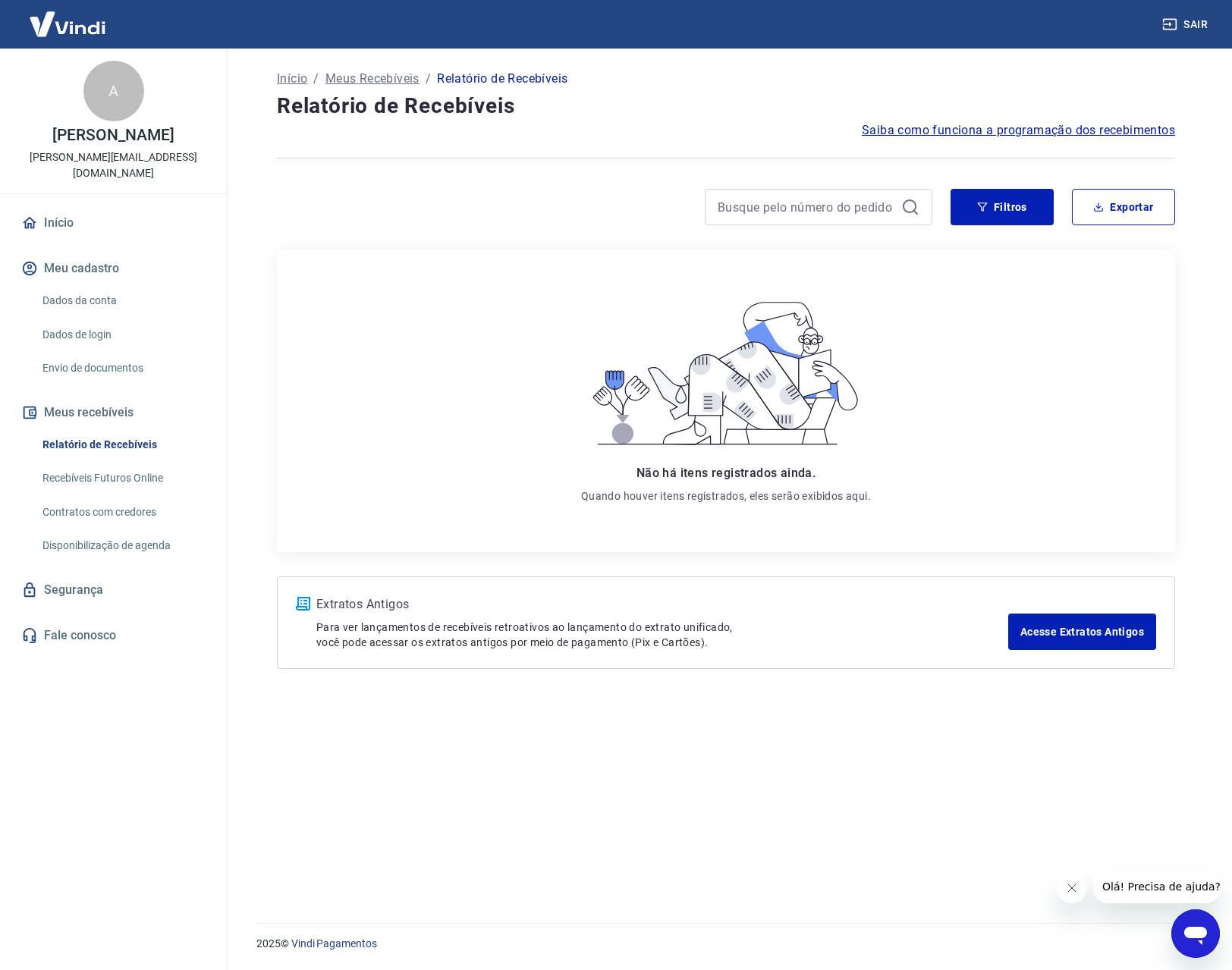
click at [139, 469] on link "Recebíveis Futuros Online" at bounding box center [122, 478] width 172 height 31
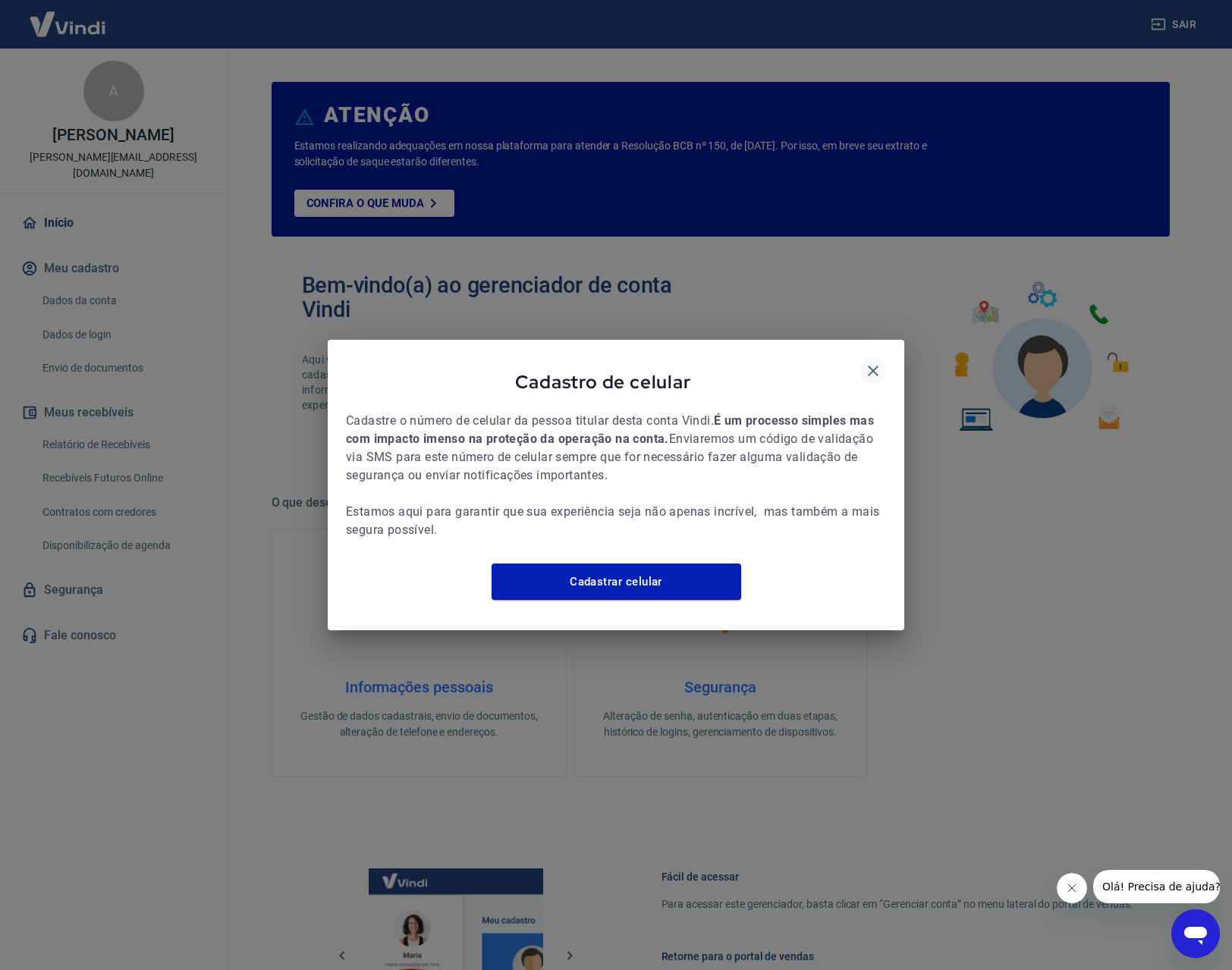
click at [874, 362] on icon "button" at bounding box center [873, 371] width 18 height 18
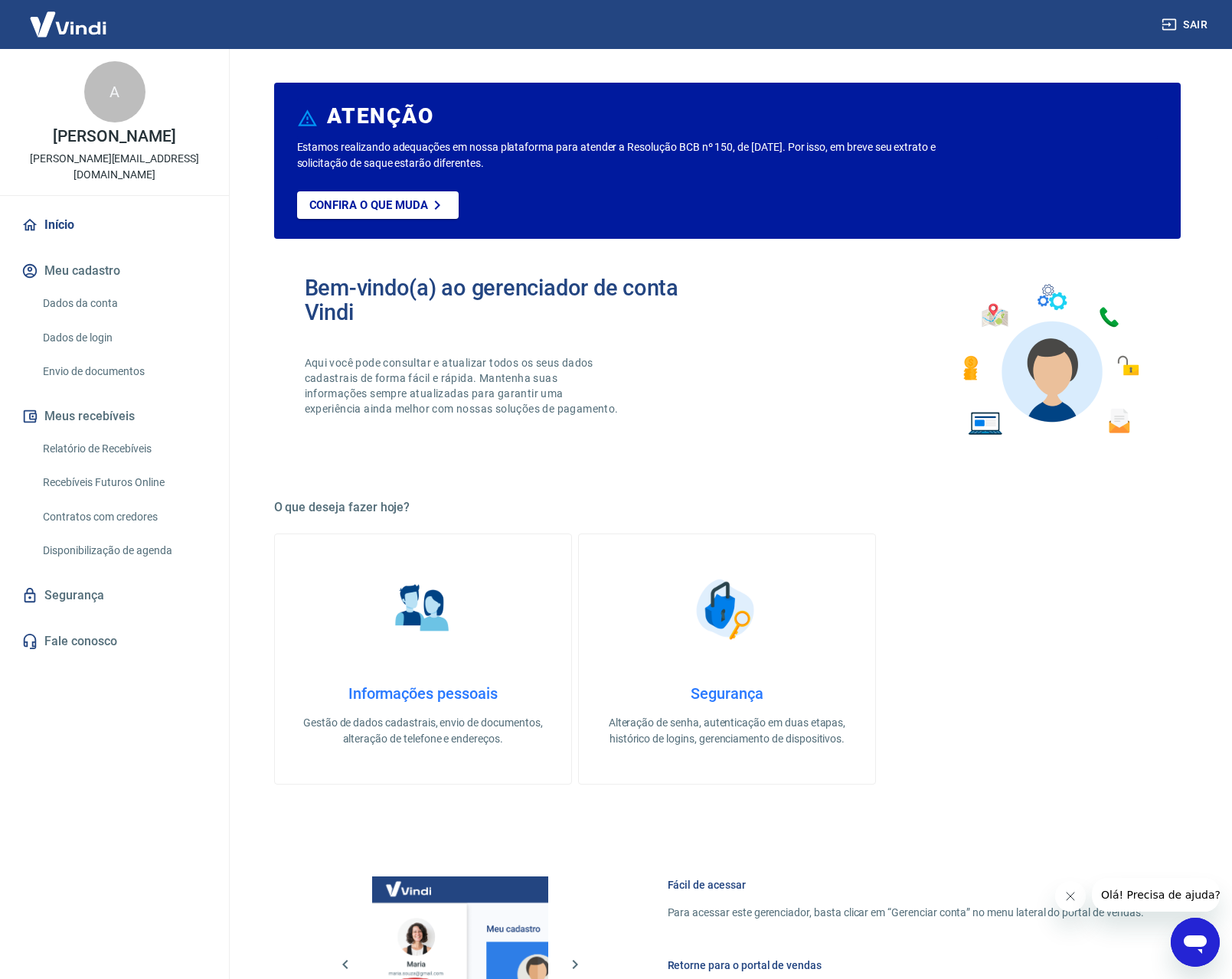
scroll to position [373, 0]
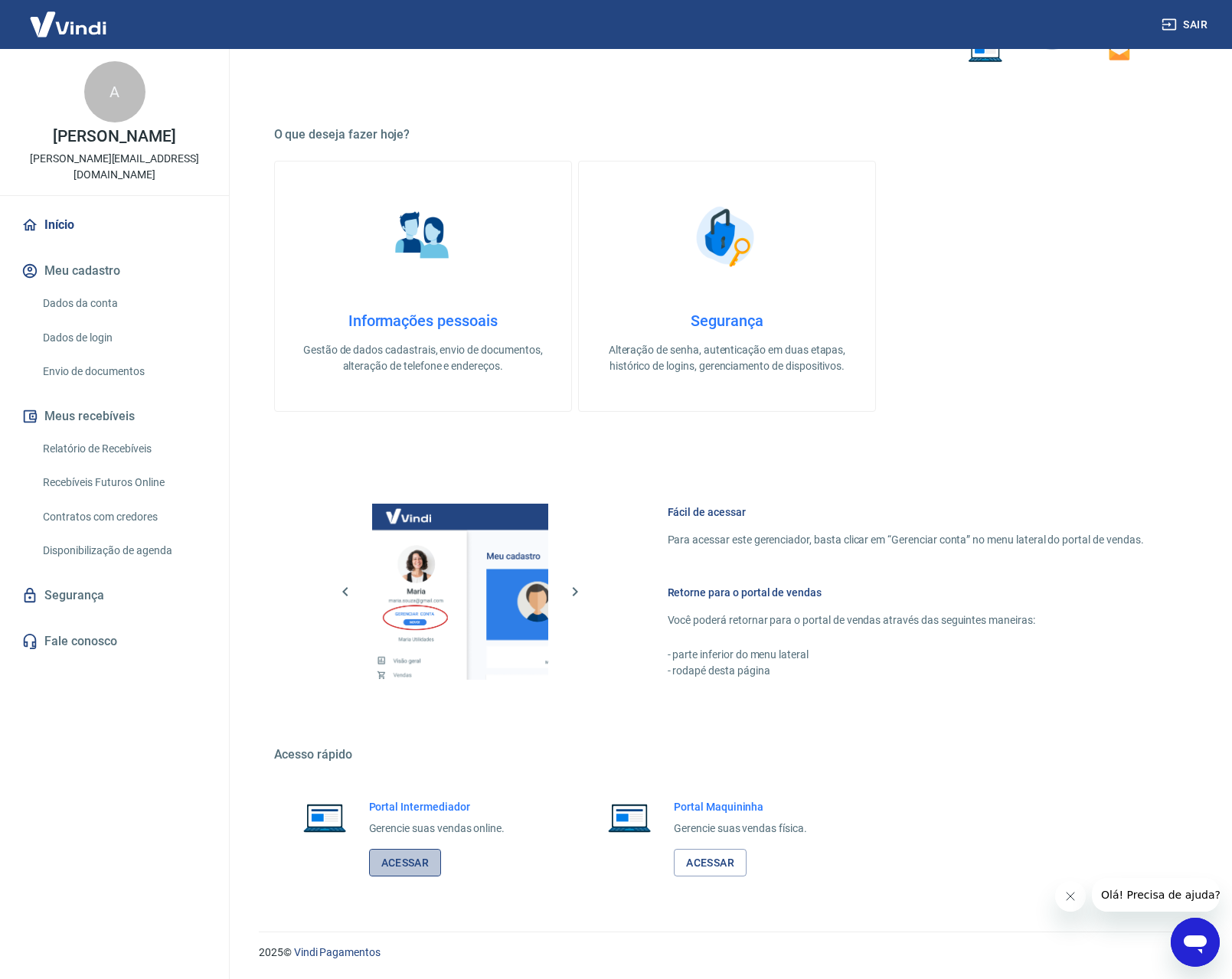
click at [408, 850] on link "Acessar" at bounding box center [406, 863] width 73 height 28
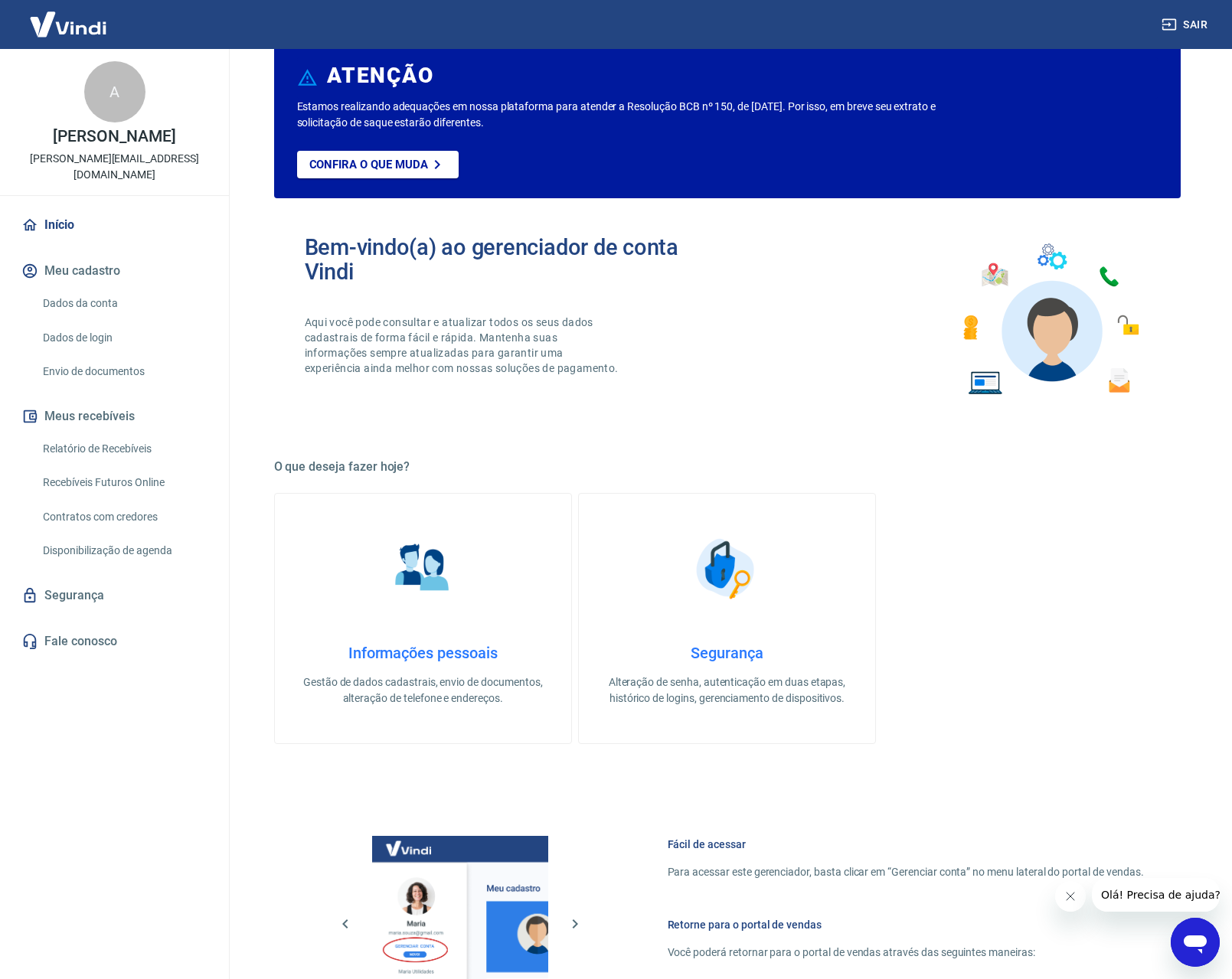
scroll to position [0, 0]
